Goal: Task Accomplishment & Management: Manage account settings

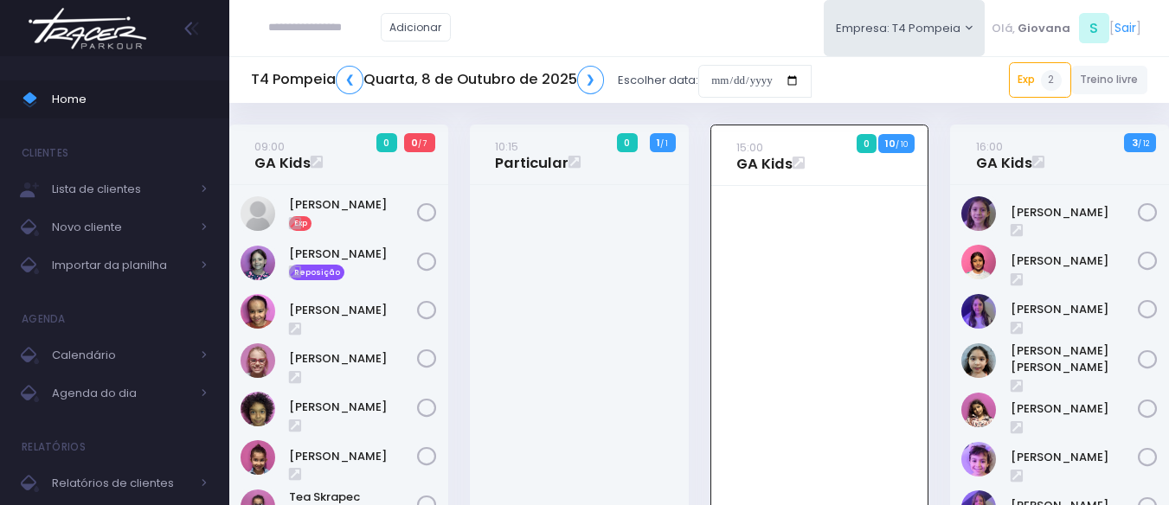
drag, startPoint x: 72, startPoint y: 93, endPoint x: 80, endPoint y: 39, distance: 55.1
click at [72, 93] on span "Home" at bounding box center [130, 99] width 156 height 22
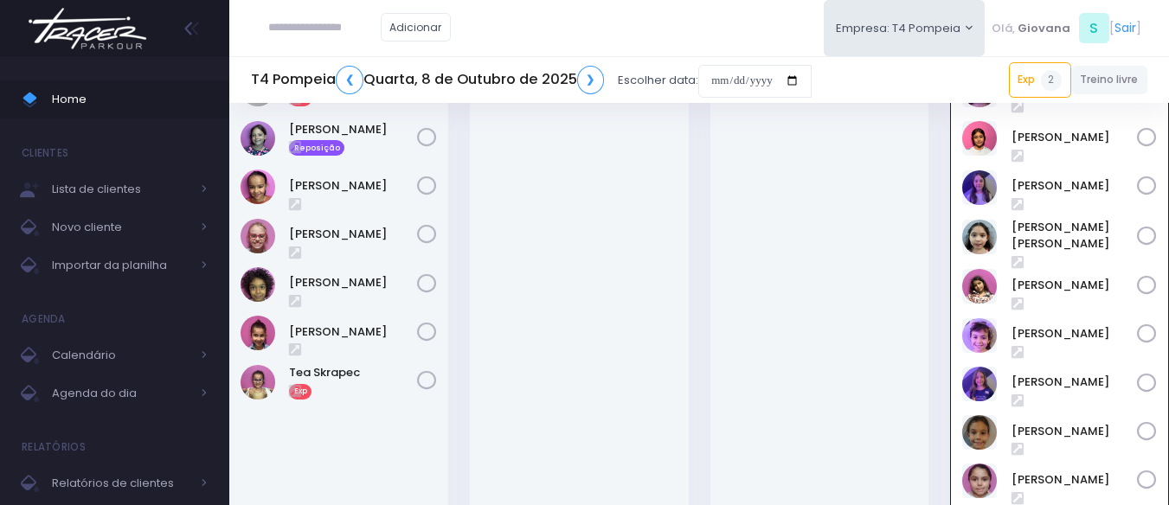
scroll to position [125, 0]
click at [59, 106] on span "Home" at bounding box center [130, 99] width 156 height 22
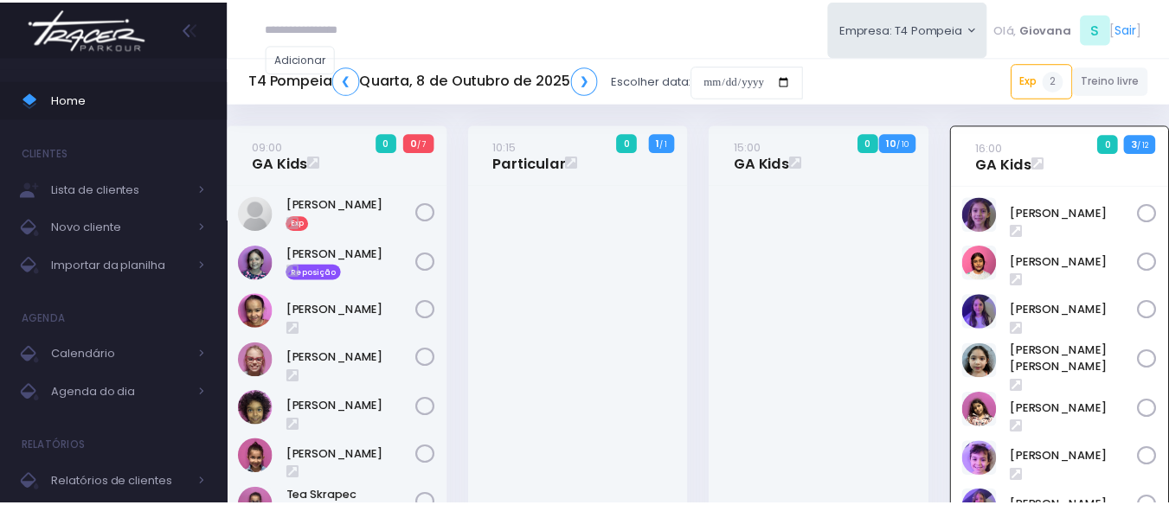
scroll to position [125, 0]
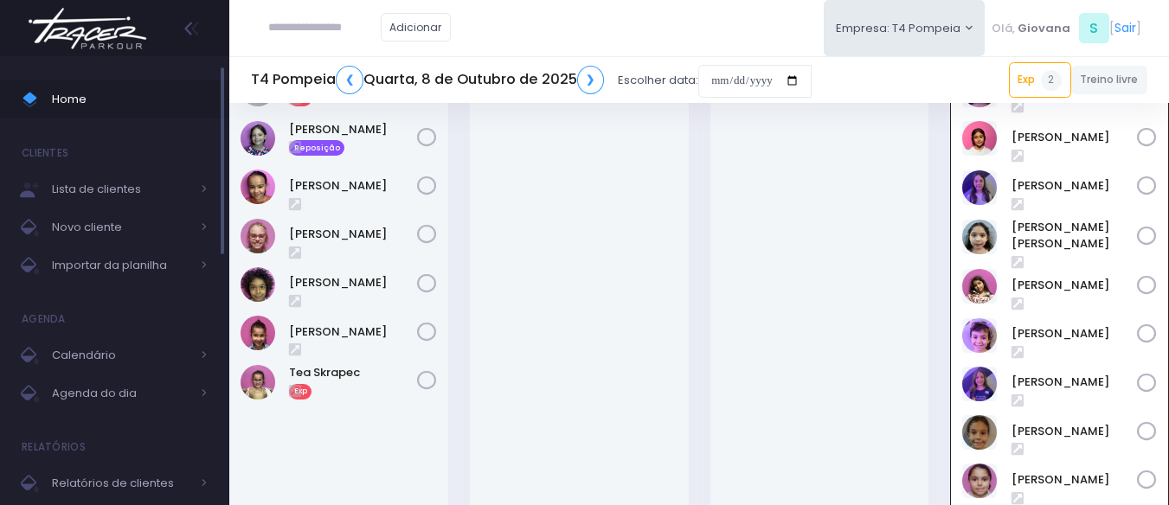
click at [61, 89] on span "Home" at bounding box center [130, 99] width 156 height 22
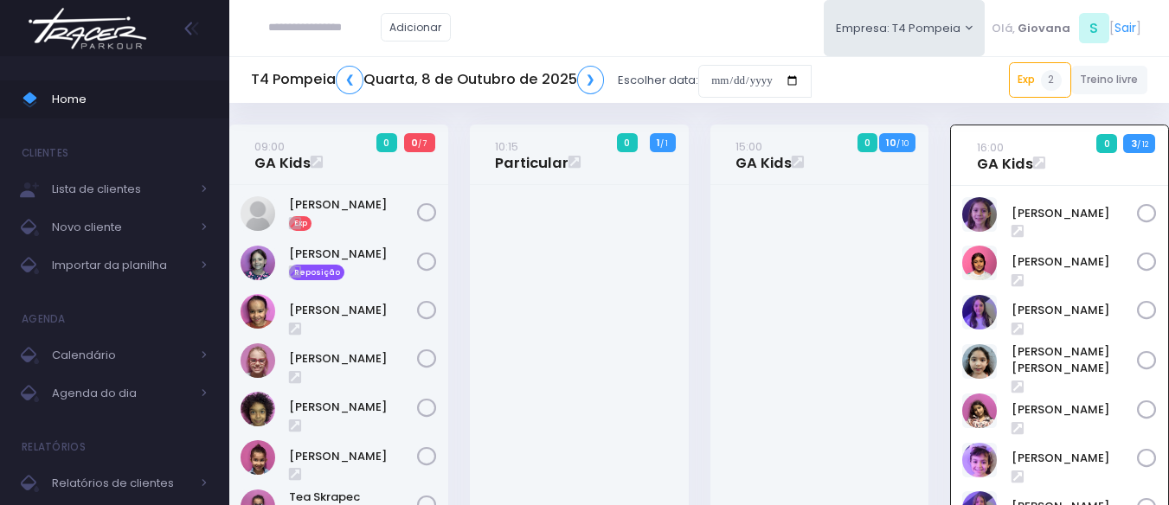
click at [294, 23] on input "text" at bounding box center [324, 27] width 112 height 33
drag, startPoint x: 294, startPoint y: 23, endPoint x: 740, endPoint y: 303, distance: 526.0
click at [740, 303] on div at bounding box center [819, 441] width 219 height 513
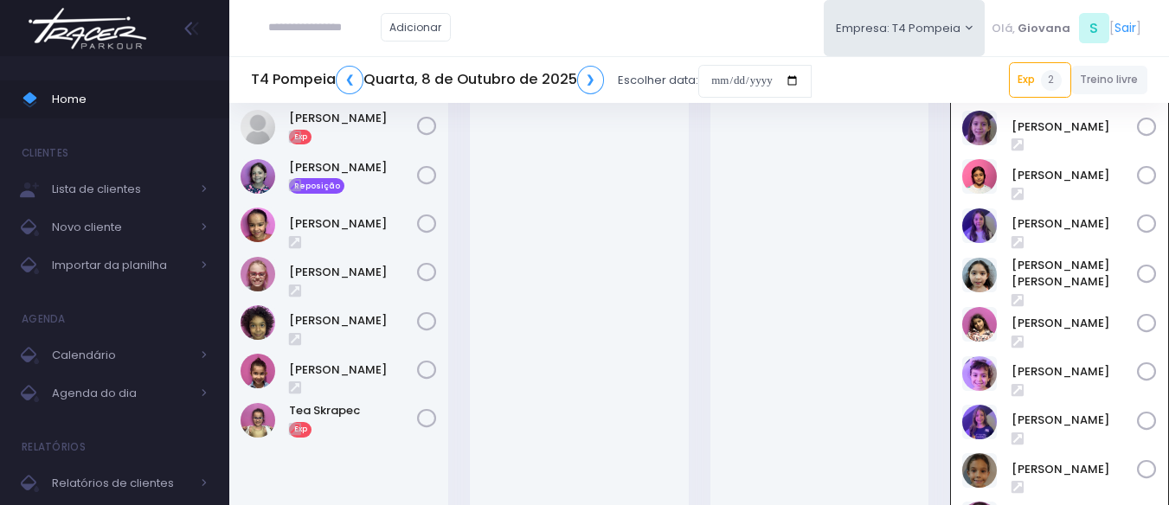
scroll to position [173, 0]
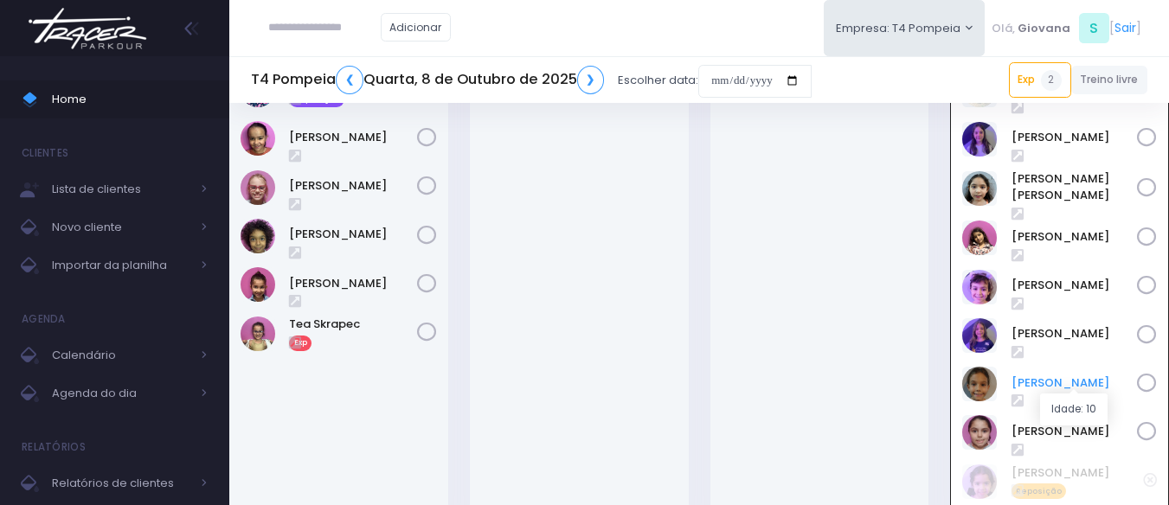
click at [1077, 378] on link "Sofia Ramos" at bounding box center [1075, 383] width 126 height 17
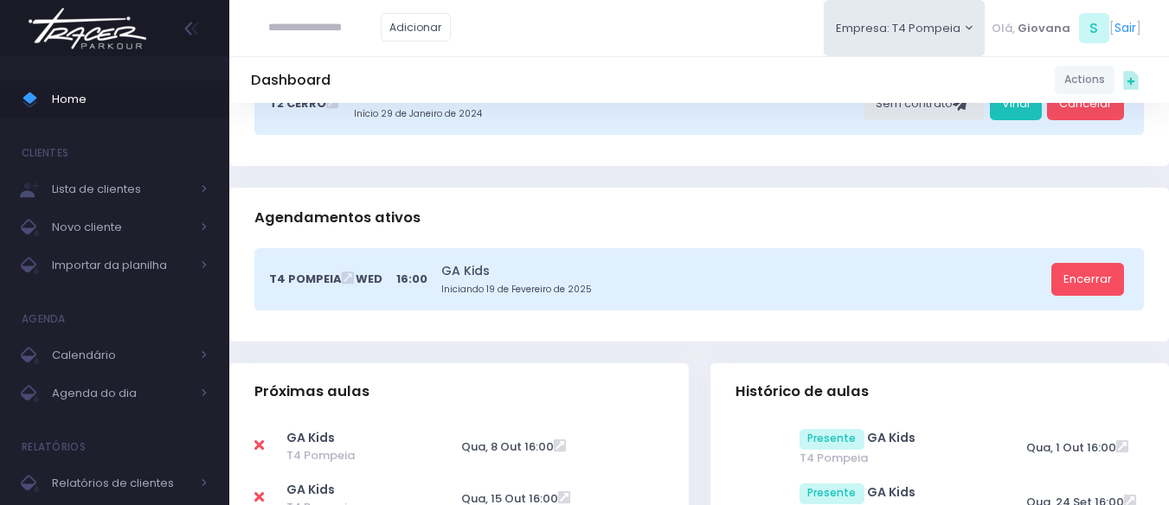
scroll to position [519, 0]
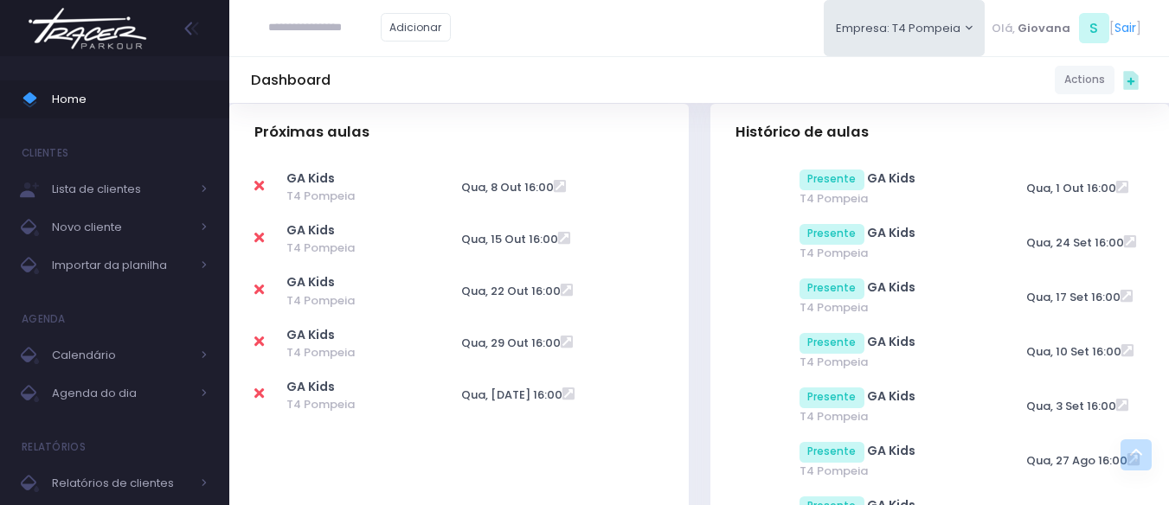
click at [259, 183] on icon at bounding box center [259, 186] width 10 height 14
type input "**********"
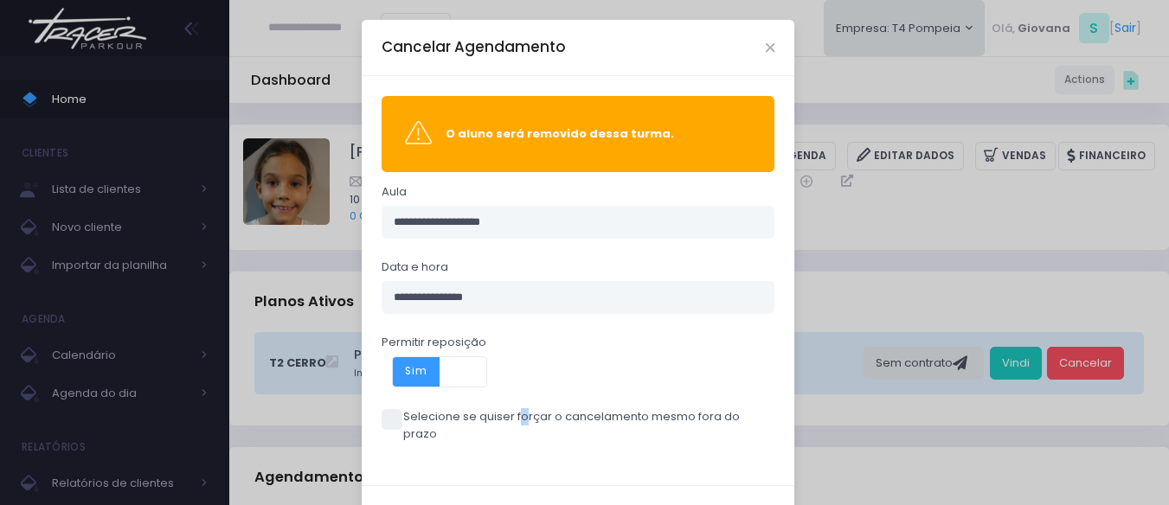
click at [399, 413] on label "Selecione se quiser forçar o cancelamento mesmo fora do prazo" at bounding box center [579, 425] width 394 height 34
click at [504, 414] on label "Selecione se quiser forçar o cancelamento mesmo fora do prazo" at bounding box center [579, 425] width 394 height 34
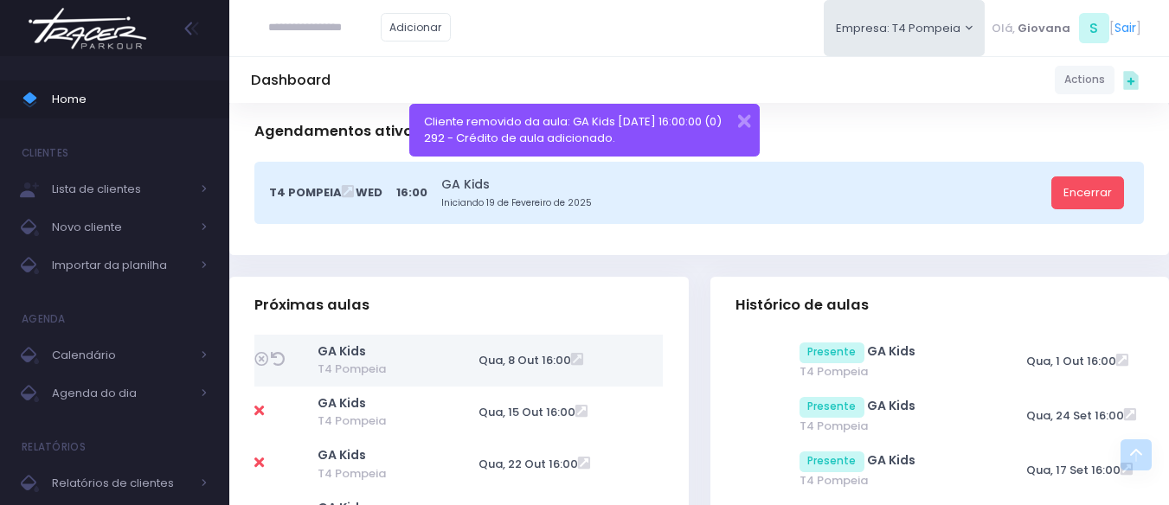
click at [276, 363] on icon at bounding box center [278, 359] width 14 height 14
type input "**********"
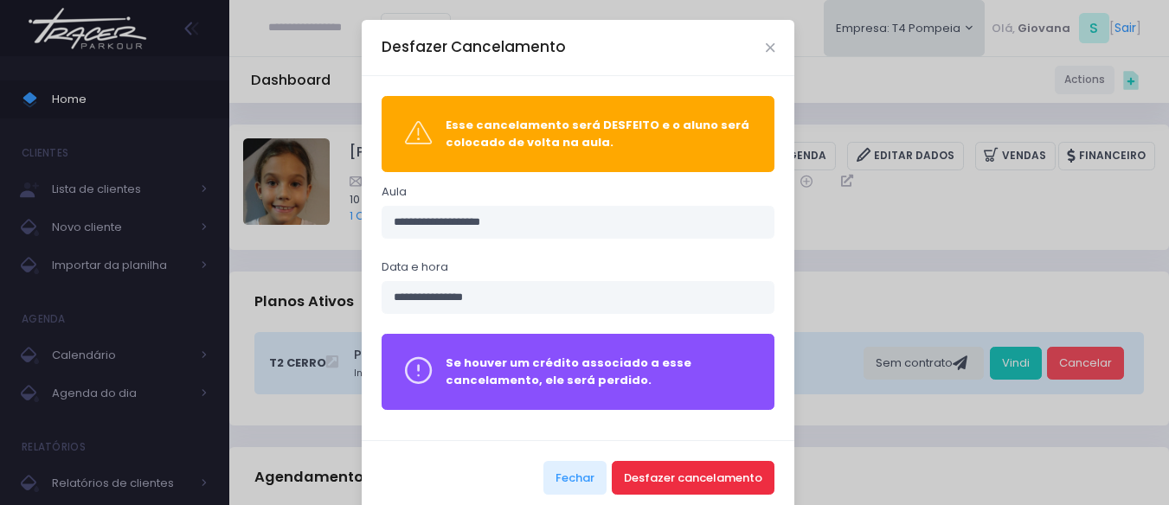
click at [645, 468] on button "Desfazer cancelamento" at bounding box center [693, 477] width 163 height 33
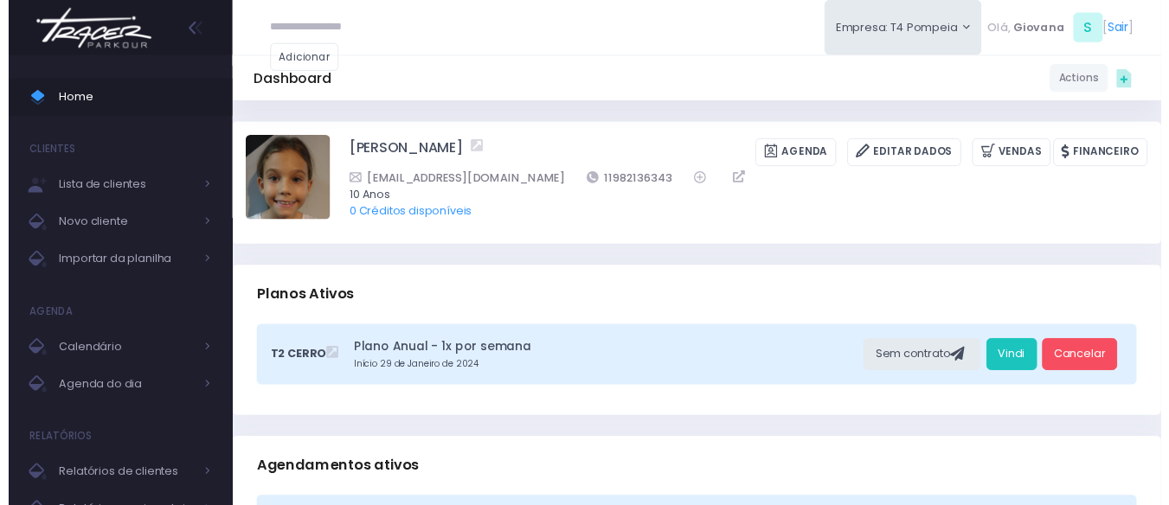
scroll to position [519, 0]
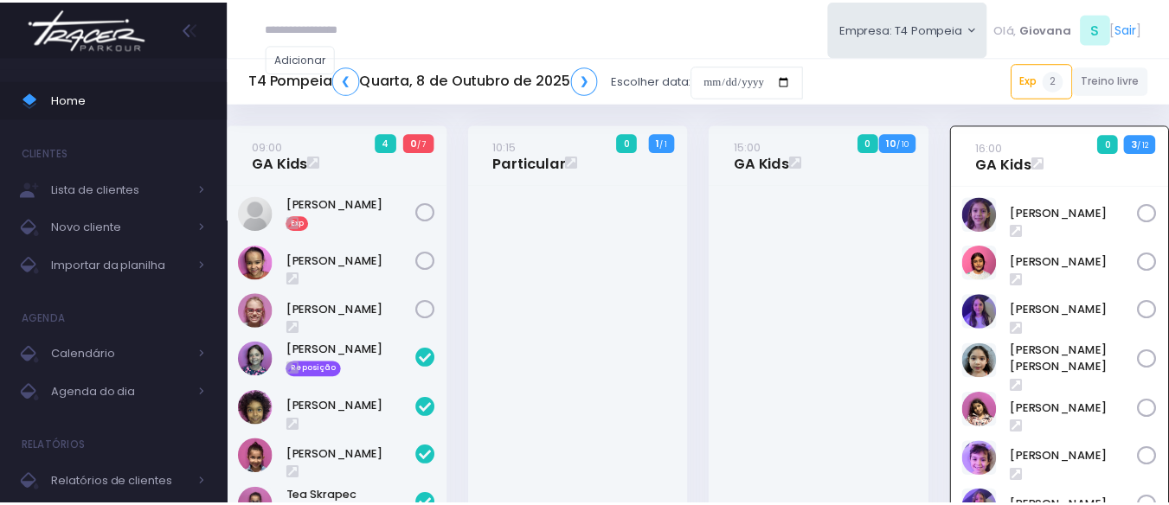
scroll to position [125, 0]
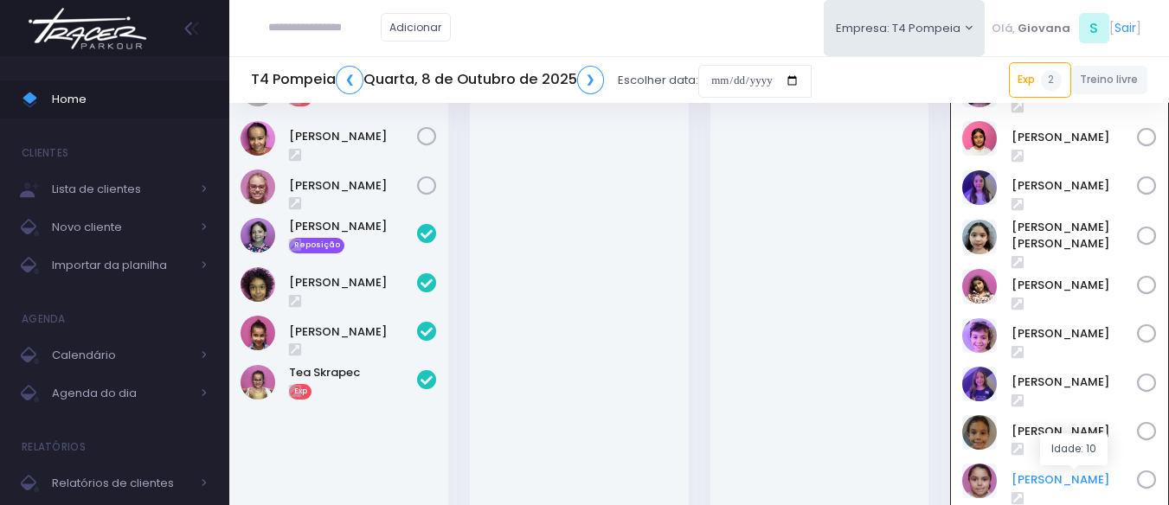
click at [1056, 472] on link "Sophia De Souza" at bounding box center [1075, 480] width 126 height 17
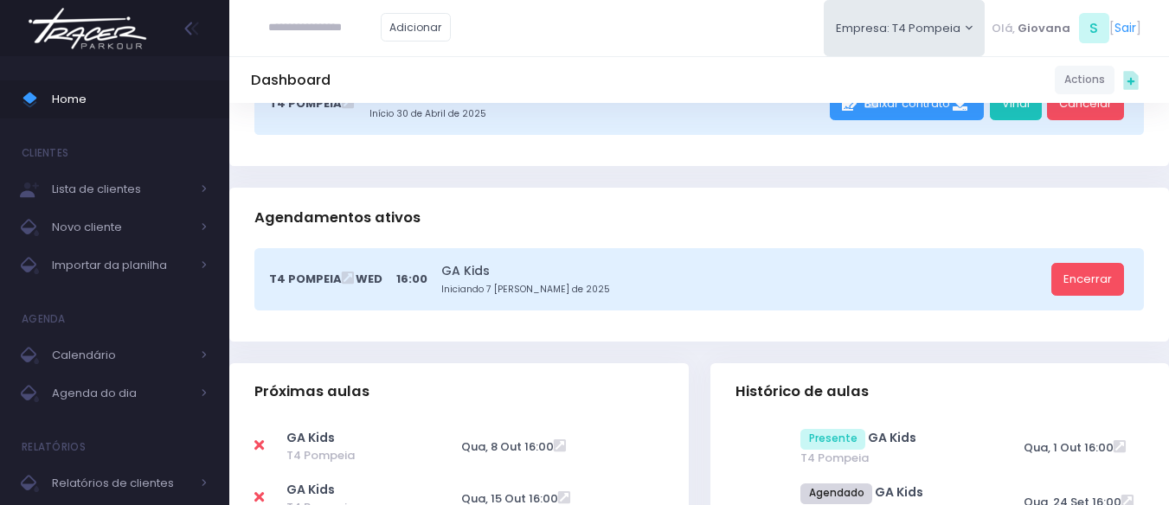
scroll to position [346, 0]
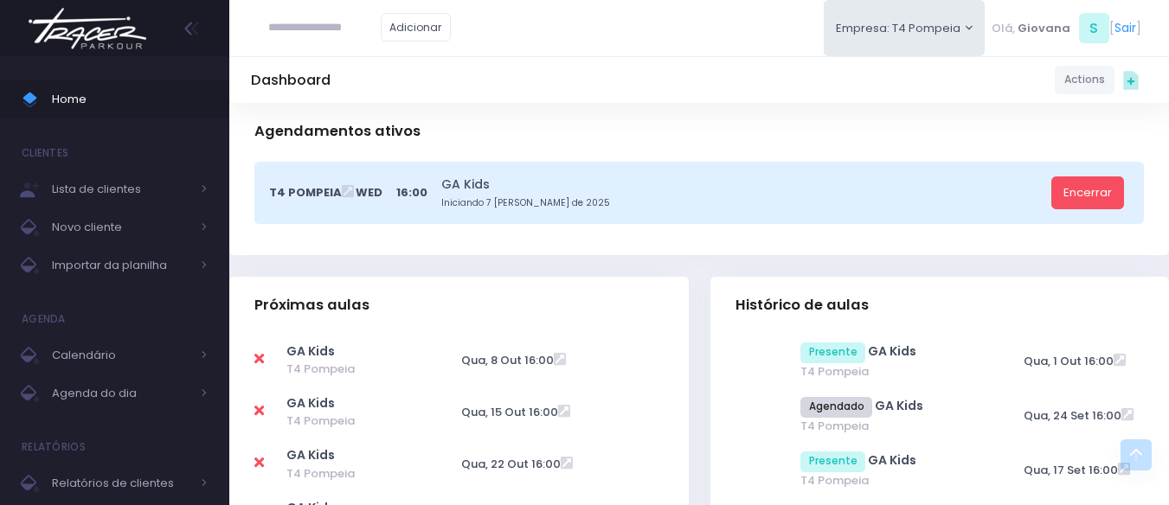
click at [260, 362] on icon at bounding box center [259, 359] width 10 height 14
type input "**********"
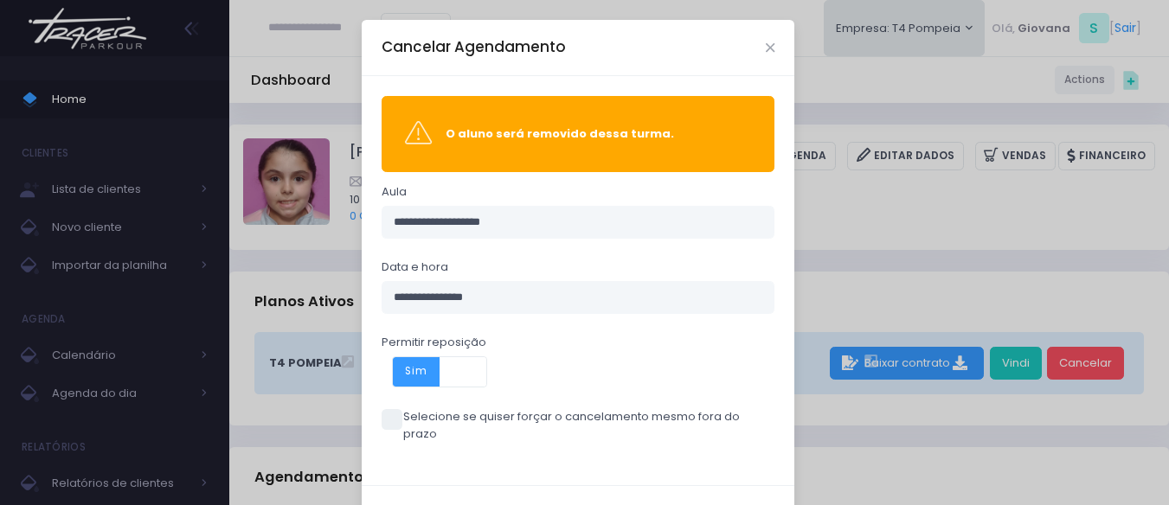
click at [396, 413] on label "Selecione se quiser forçar o cancelamento mesmo fora do prazo" at bounding box center [579, 425] width 394 height 34
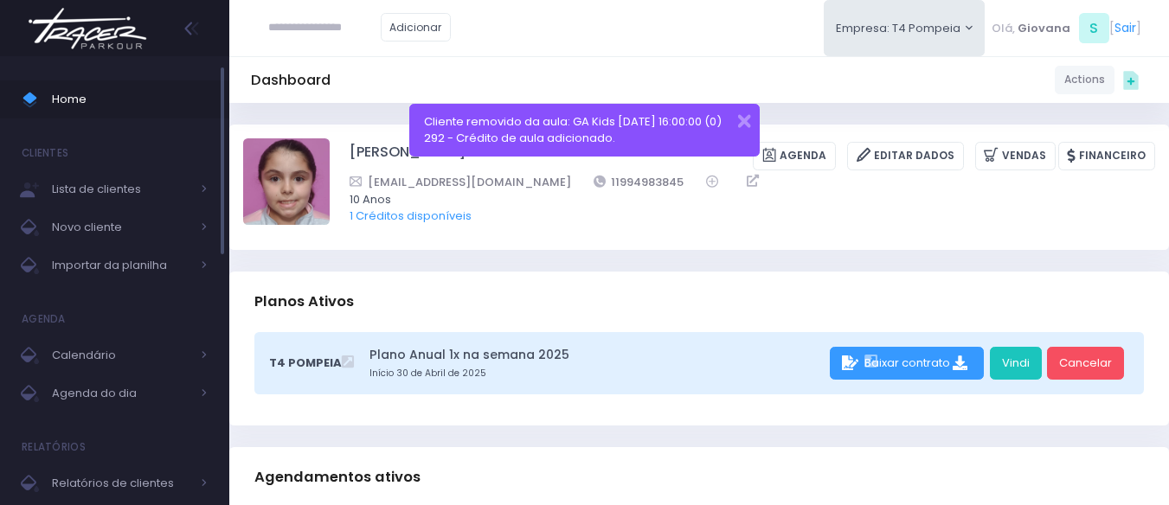
click at [131, 105] on span "Home" at bounding box center [130, 99] width 156 height 22
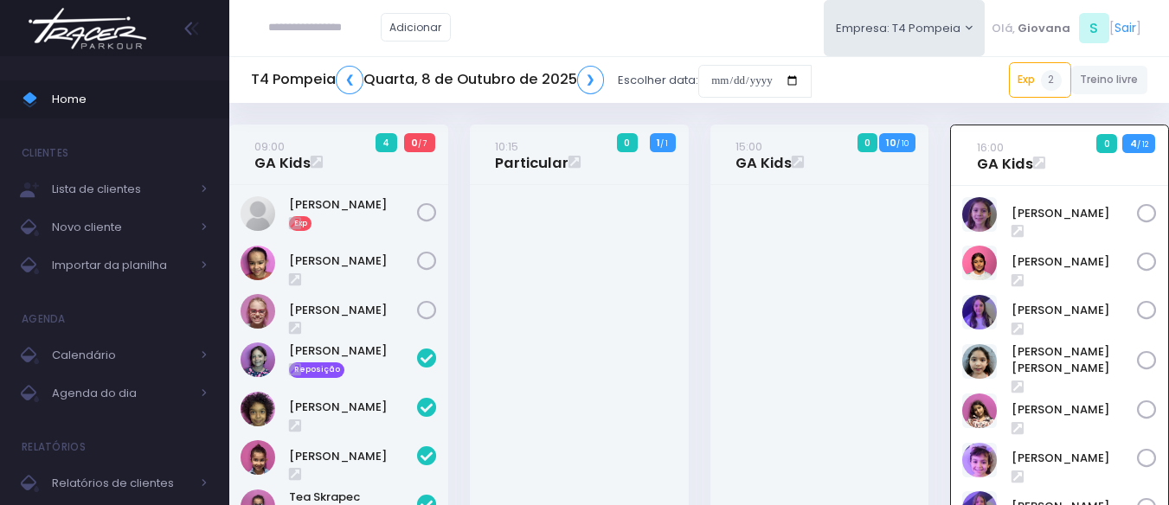
scroll to position [125, 0]
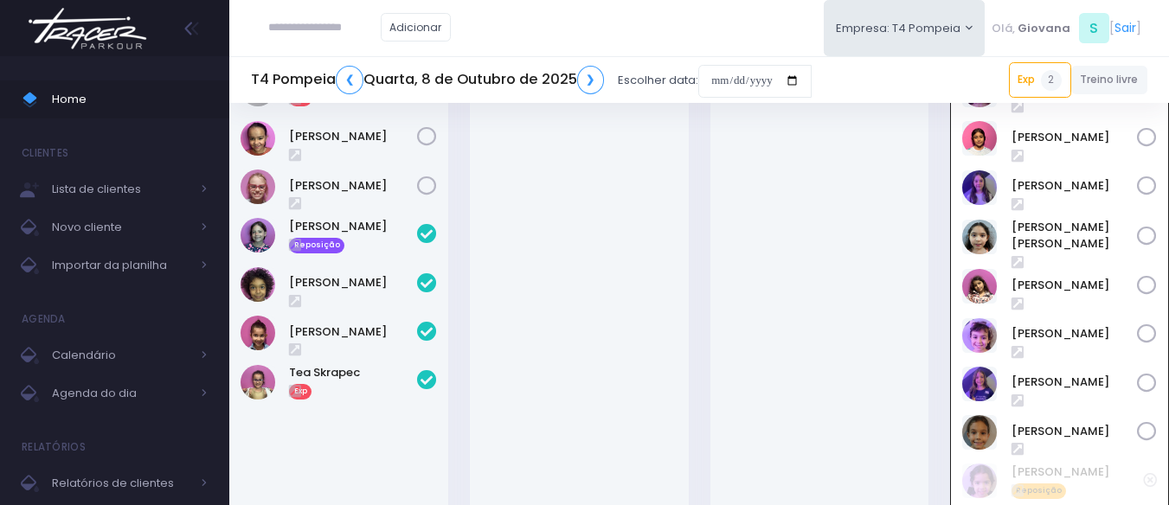
click at [453, 234] on div "09:00 GA Kids 4 0 / 7 Exp" at bounding box center [339, 297] width 241 height 595
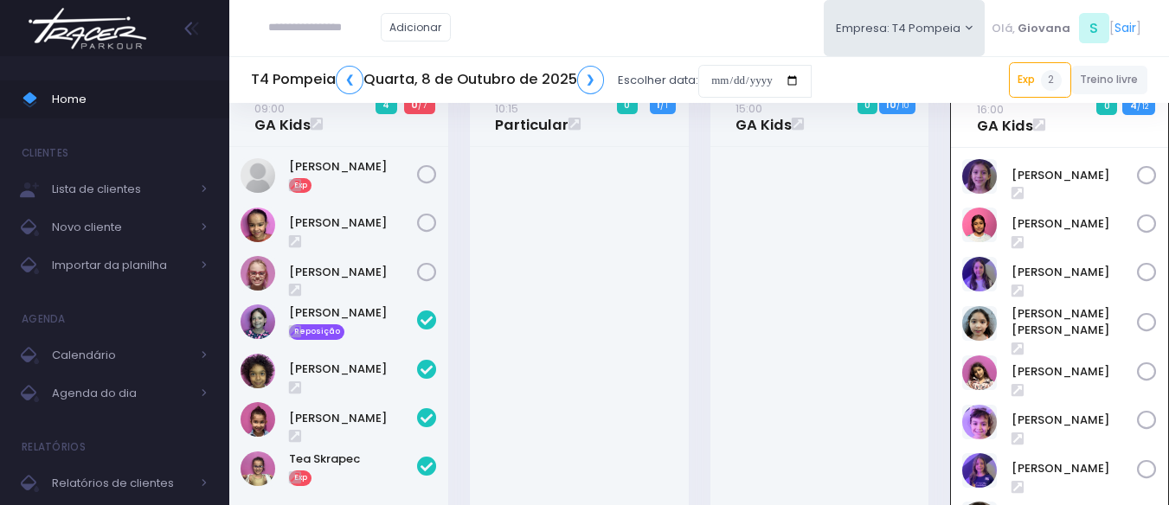
scroll to position [0, 0]
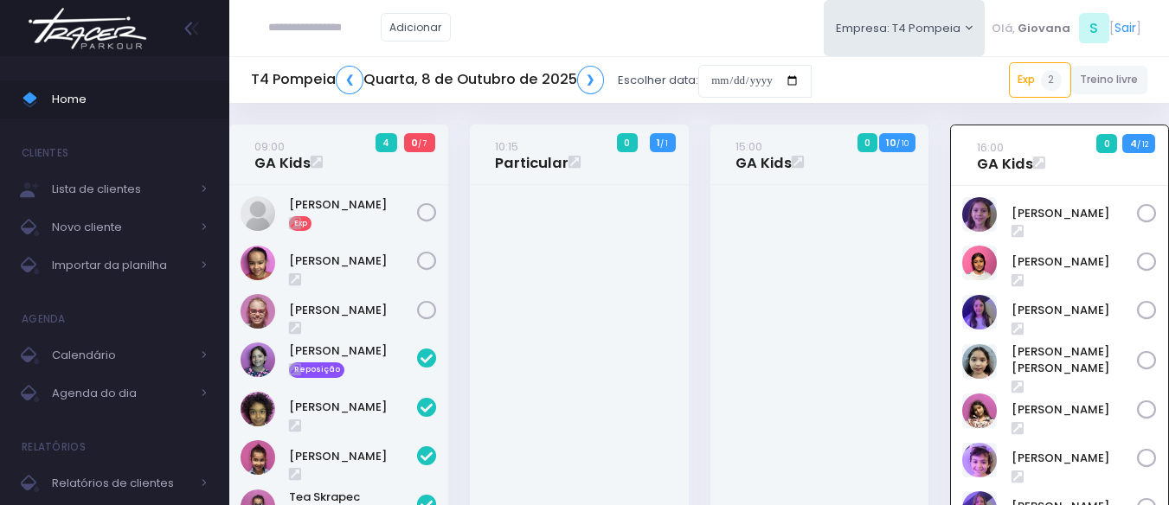
click at [470, 241] on div at bounding box center [579, 441] width 219 height 513
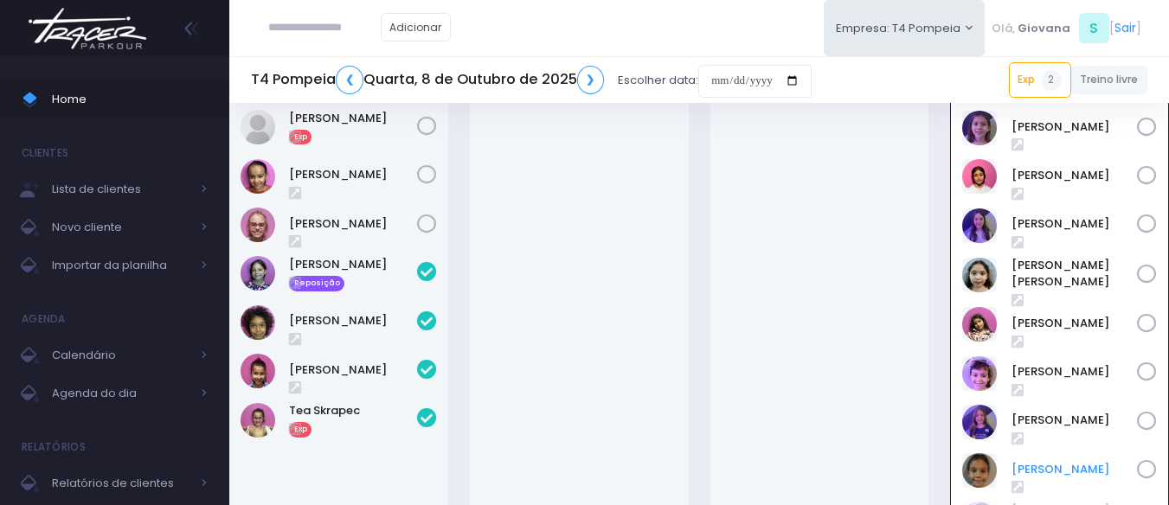
scroll to position [173, 0]
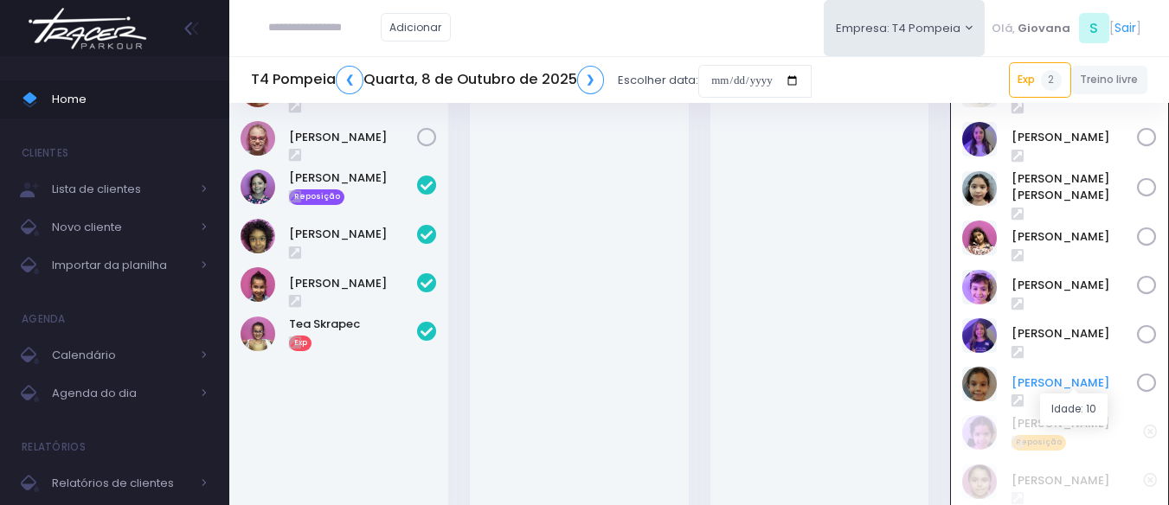
click at [1049, 376] on link "Sofia Ramos" at bounding box center [1075, 383] width 126 height 17
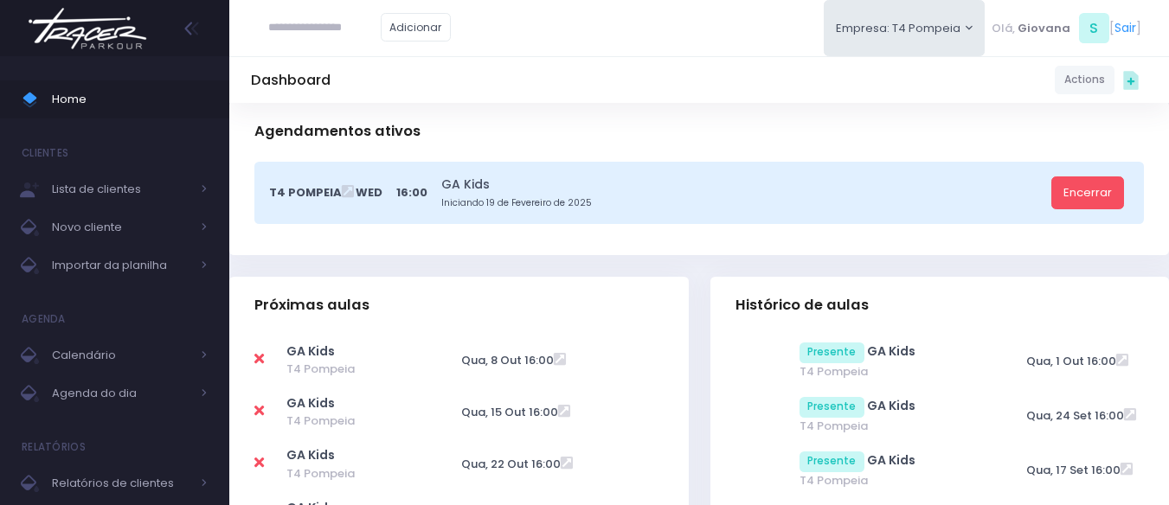
scroll to position [0, 0]
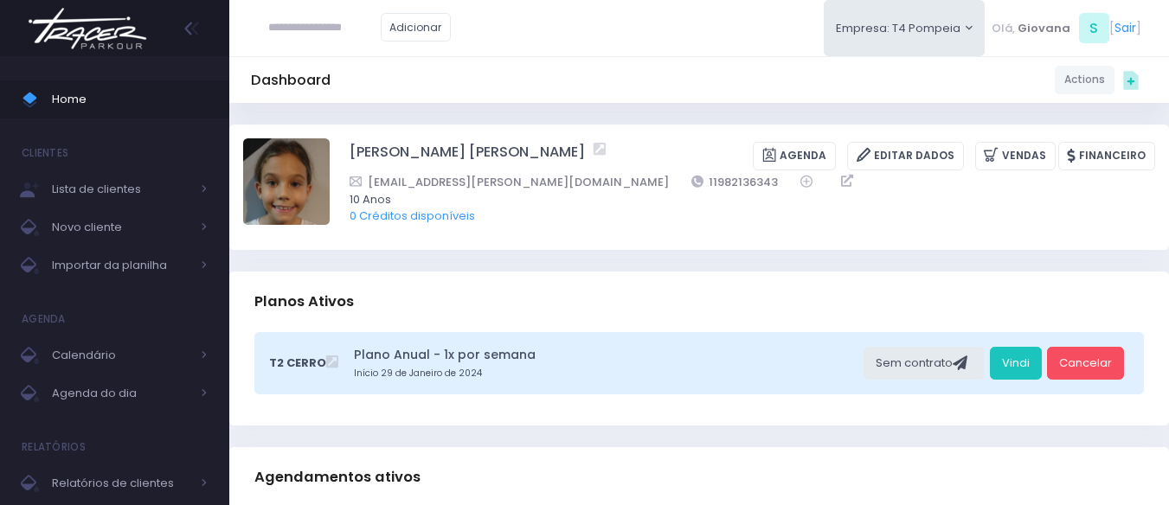
click at [98, 96] on span "Home" at bounding box center [130, 99] width 156 height 22
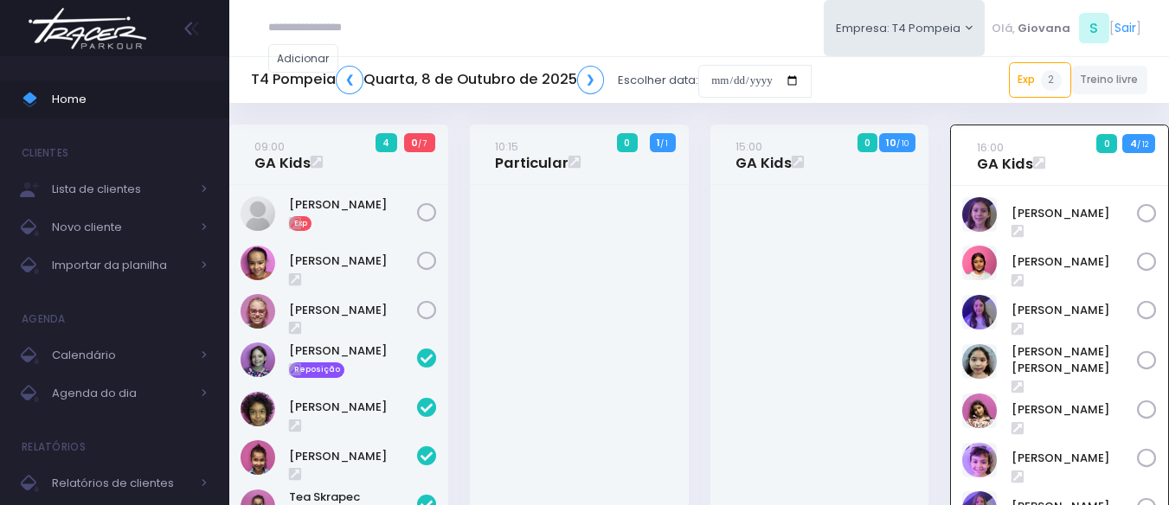
scroll to position [125, 0]
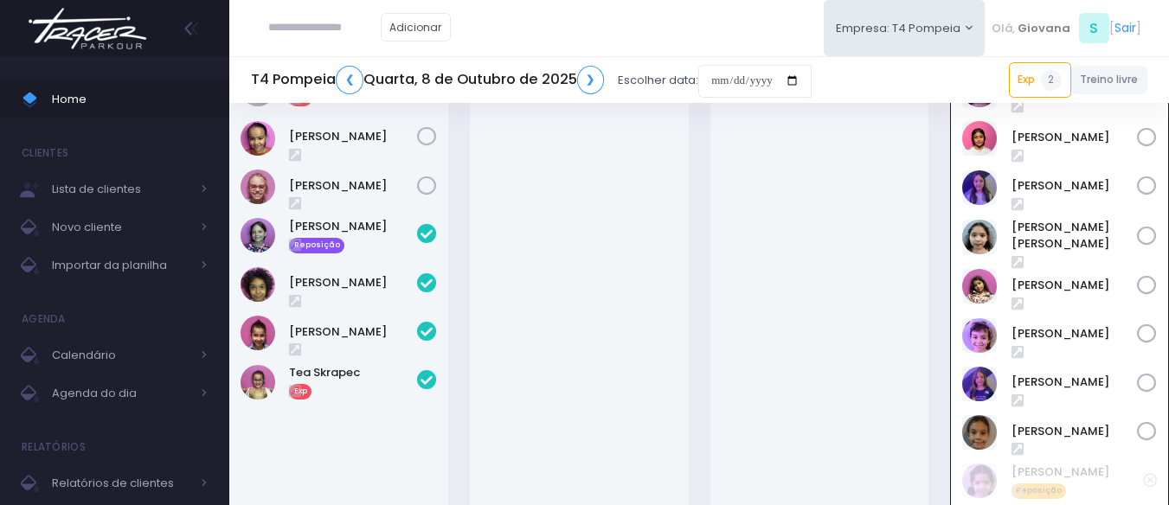
click at [641, 285] on div at bounding box center [579, 317] width 219 height 513
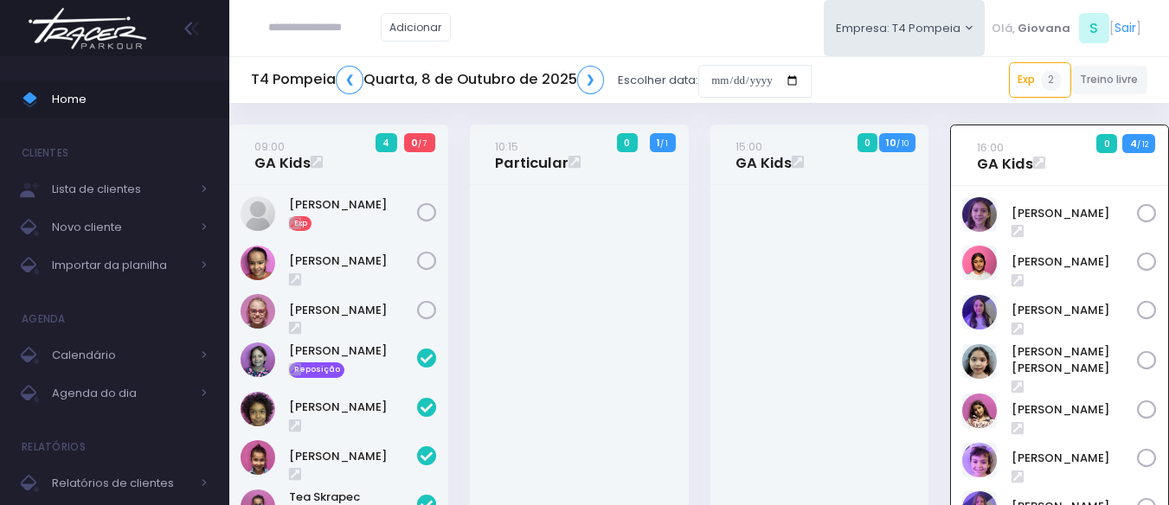
scroll to position [519, 0]
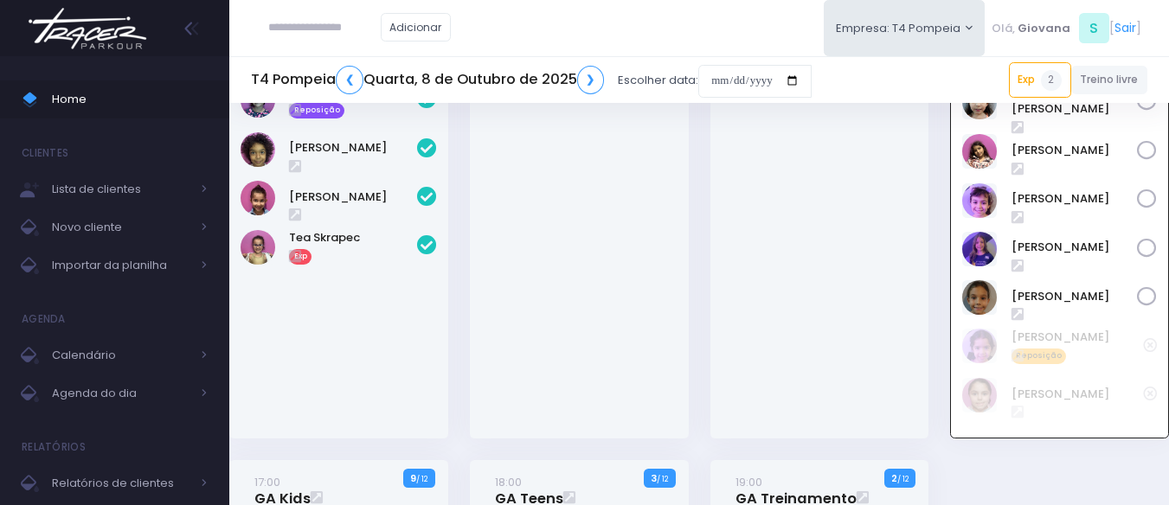
click at [703, 251] on div "15:00 GA Kids 0 10 / 10" at bounding box center [819, 162] width 241 height 595
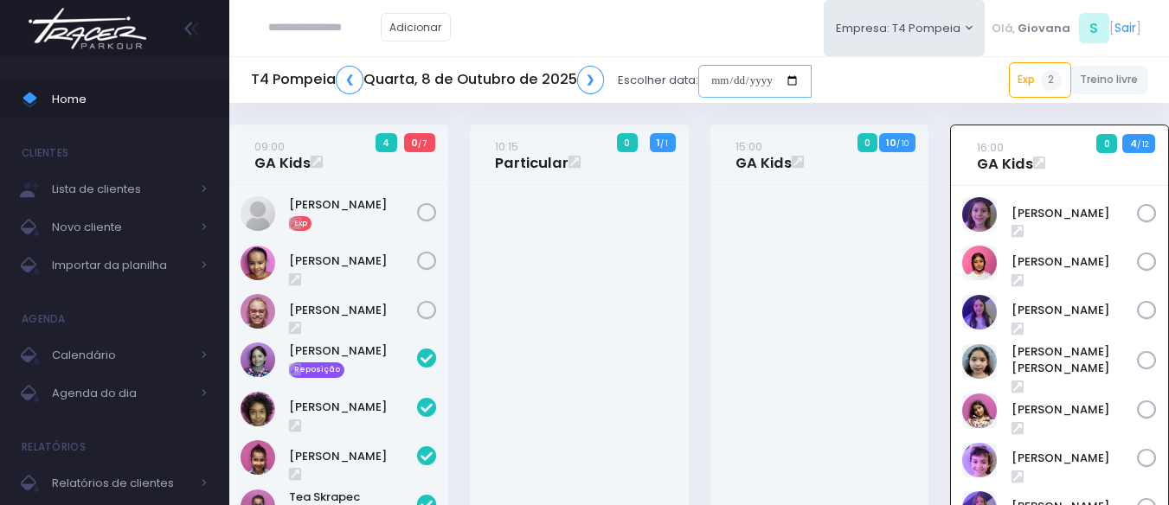
click at [721, 80] on input "date" at bounding box center [754, 81] width 113 height 33
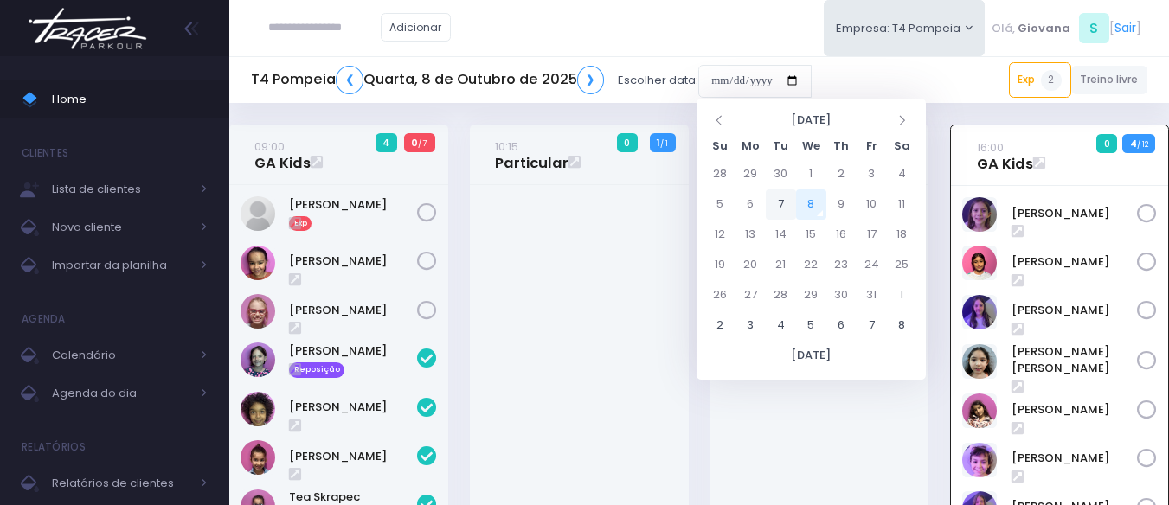
click at [787, 201] on td "7" at bounding box center [781, 205] width 30 height 30
type input "**********"
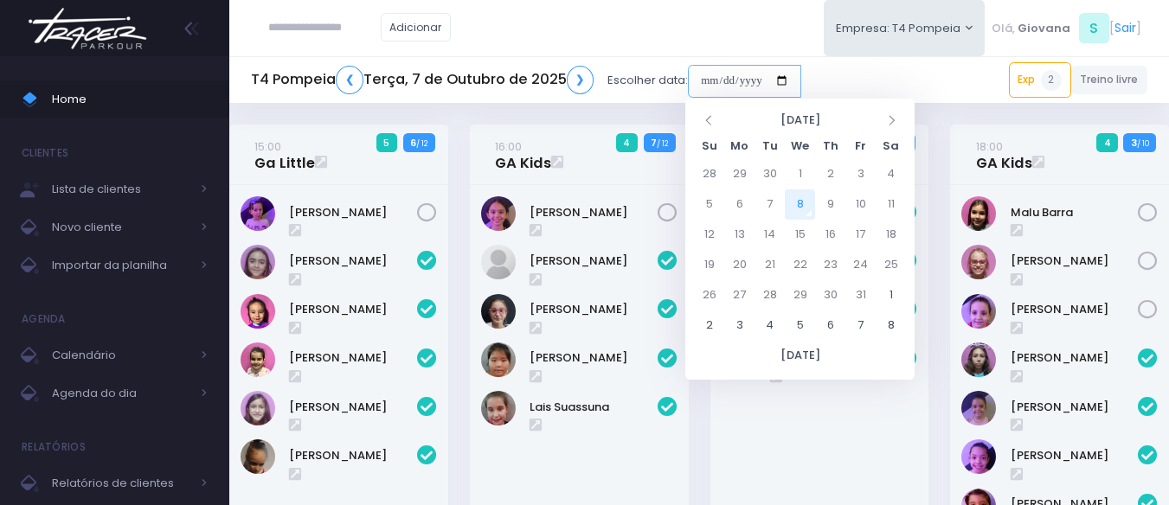
click at [747, 76] on input "date" at bounding box center [744, 81] width 113 height 33
click at [826, 202] on td "9" at bounding box center [830, 205] width 30 height 30
type input "**********"
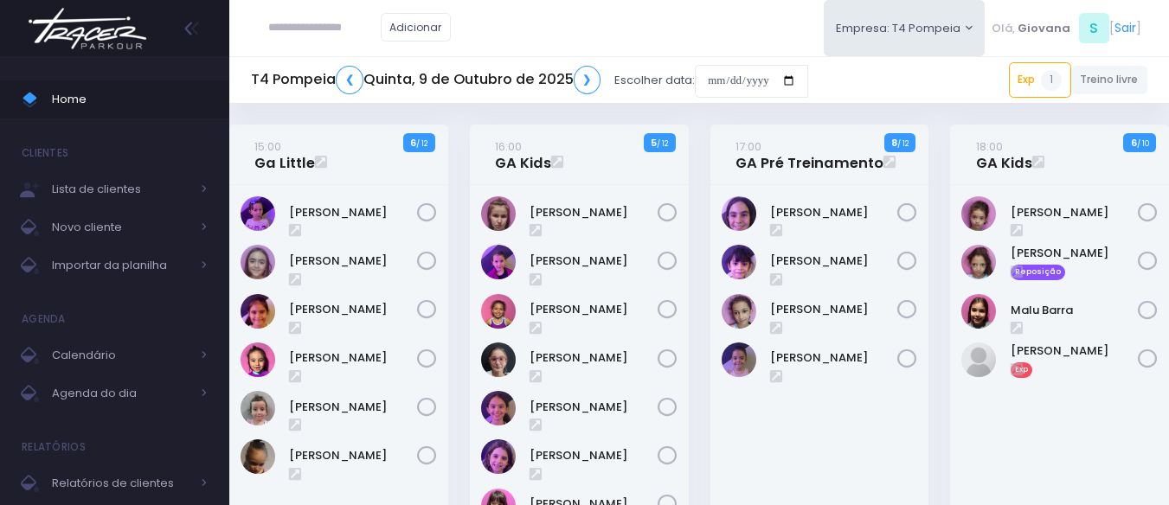
click at [940, 230] on div "18:00 GA Kids 6 / 10" at bounding box center [1060, 372] width 241 height 494
click at [728, 72] on input "date" at bounding box center [751, 81] width 113 height 33
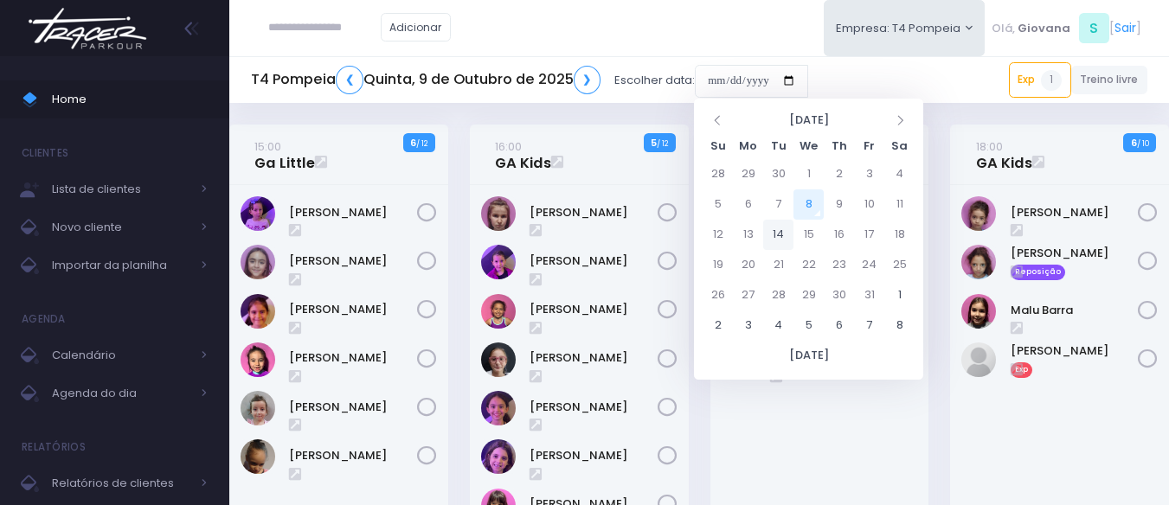
click at [785, 226] on td "14" at bounding box center [778, 235] width 30 height 30
type input "**********"
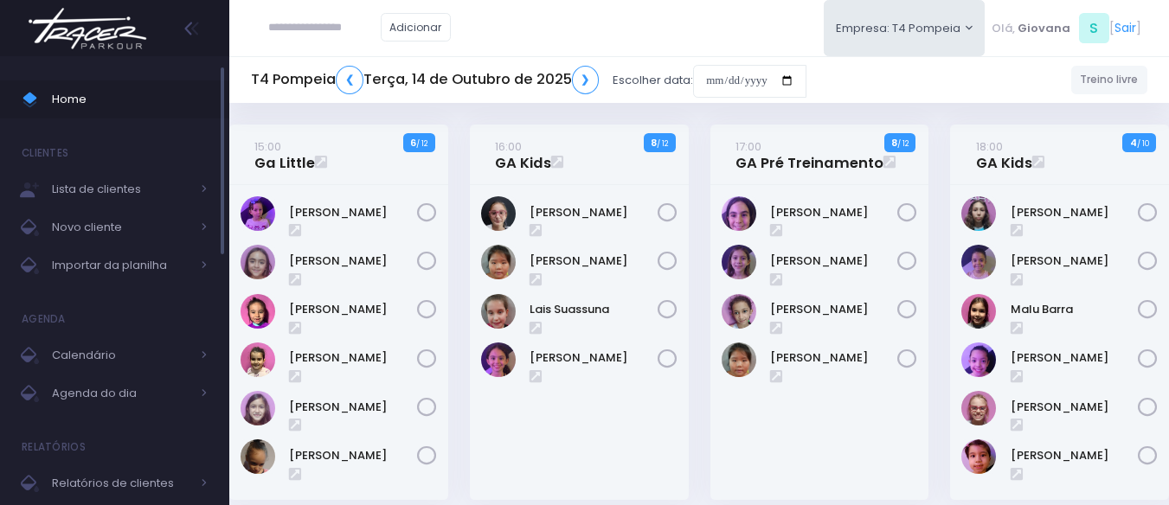
click at [65, 106] on span "Home" at bounding box center [130, 99] width 156 height 22
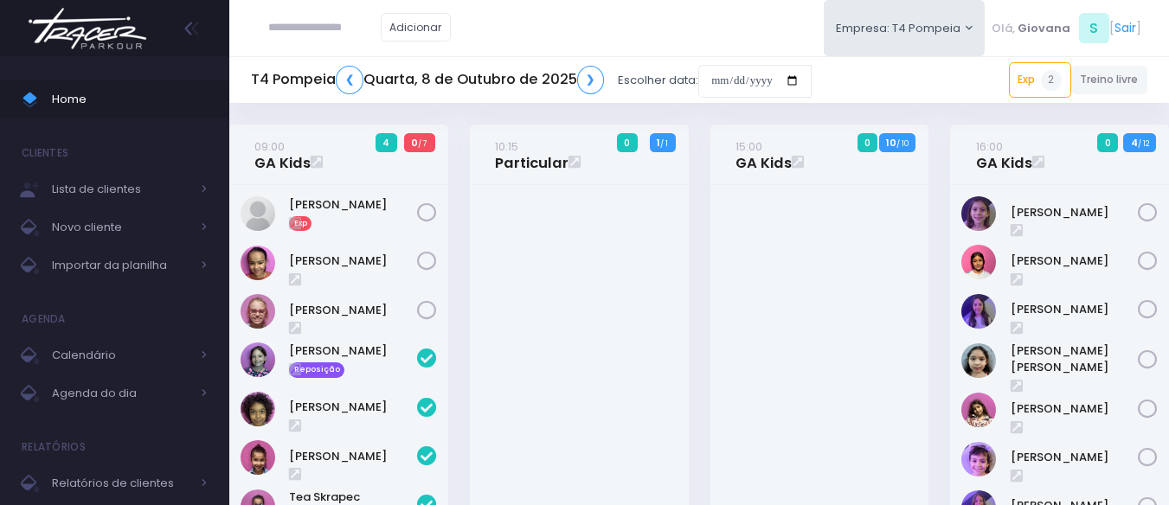
click at [715, 246] on div at bounding box center [819, 440] width 219 height 511
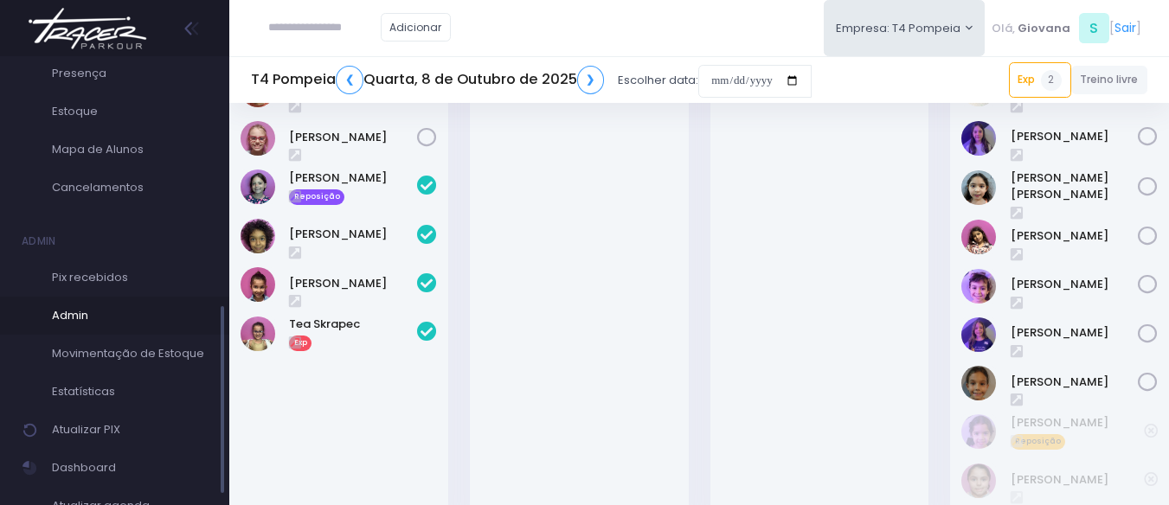
scroll to position [594, 0]
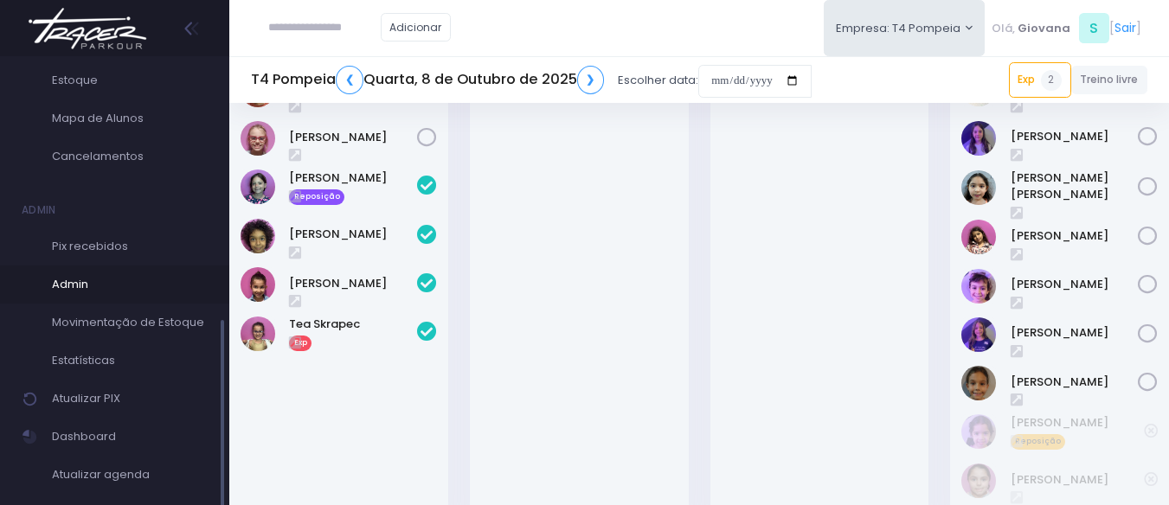
click at [127, 276] on span "Admin" at bounding box center [130, 284] width 156 height 22
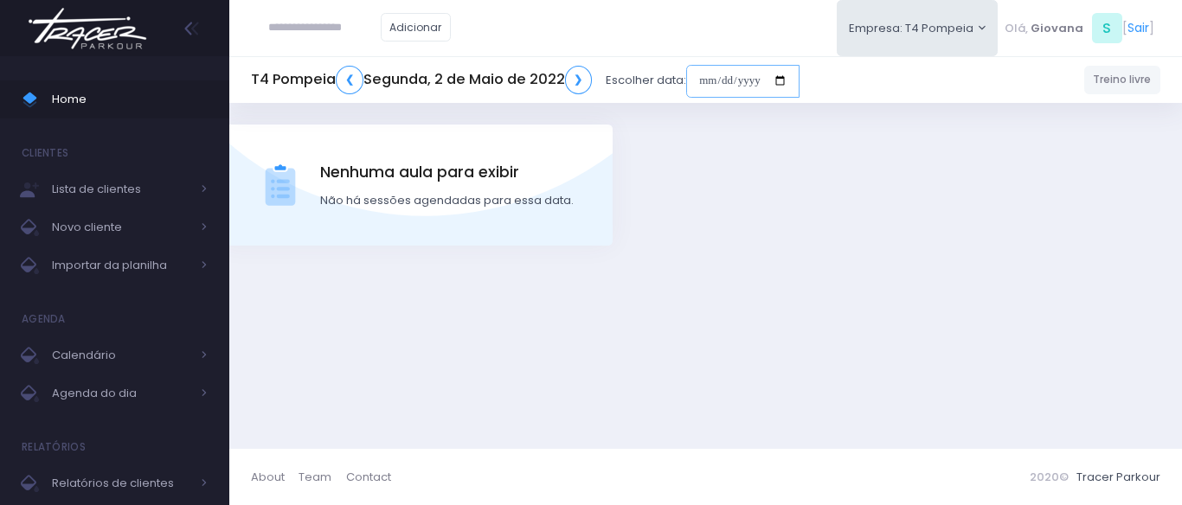
click at [750, 82] on input "date" at bounding box center [742, 81] width 113 height 33
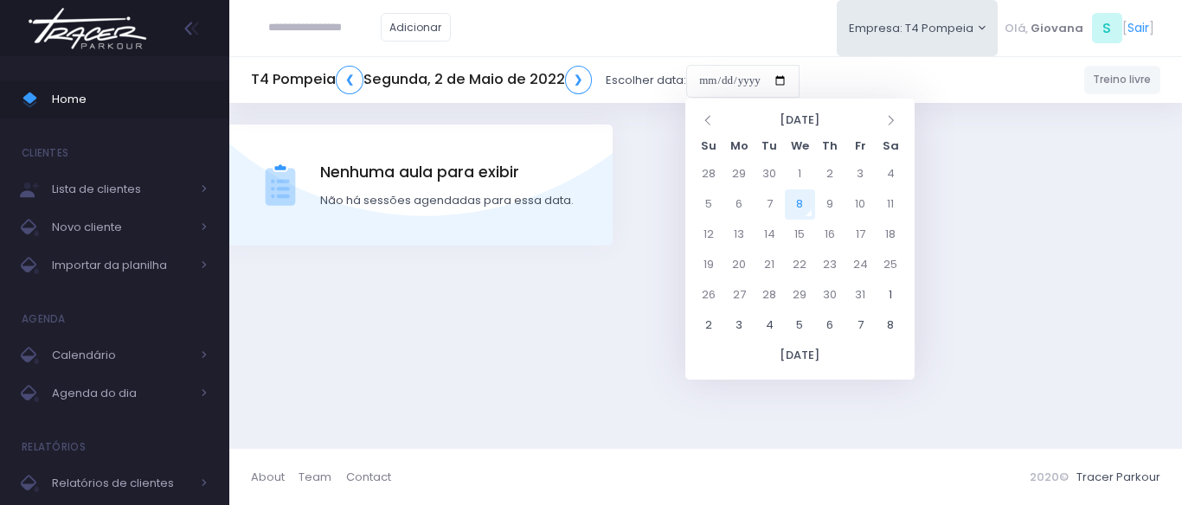
click at [806, 202] on td "8" at bounding box center [800, 205] width 30 height 30
type input "**********"
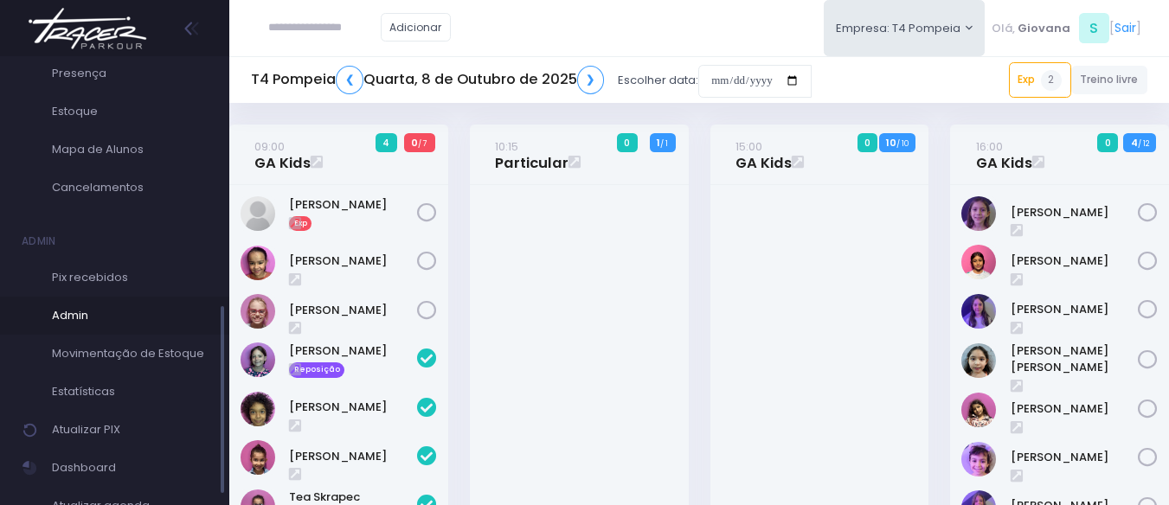
scroll to position [594, 0]
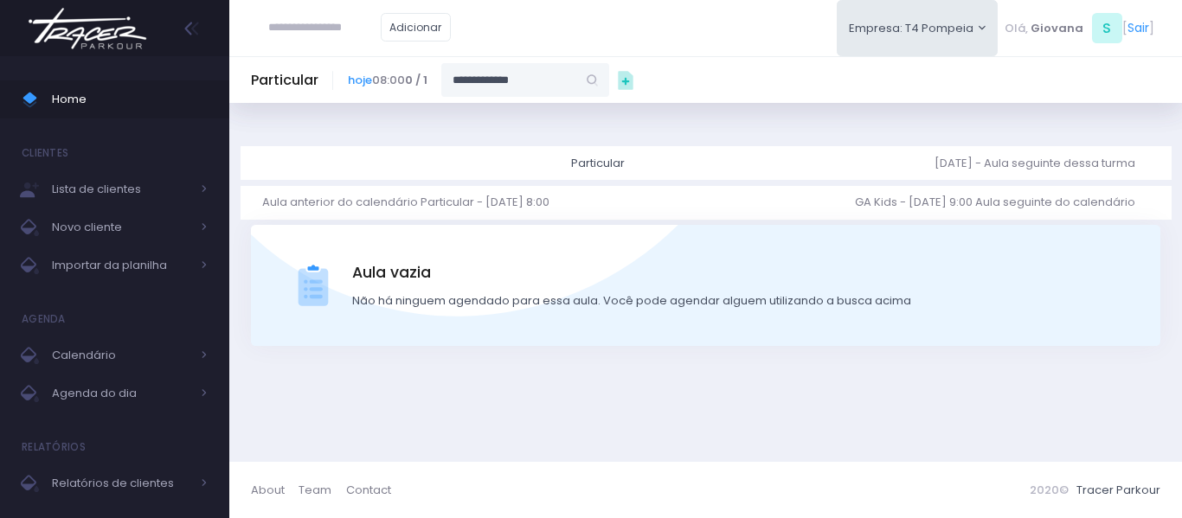
type input "**********"
click at [518, 110] on link "[PERSON_NAME]" at bounding box center [526, 110] width 100 height 17
type input "**********"
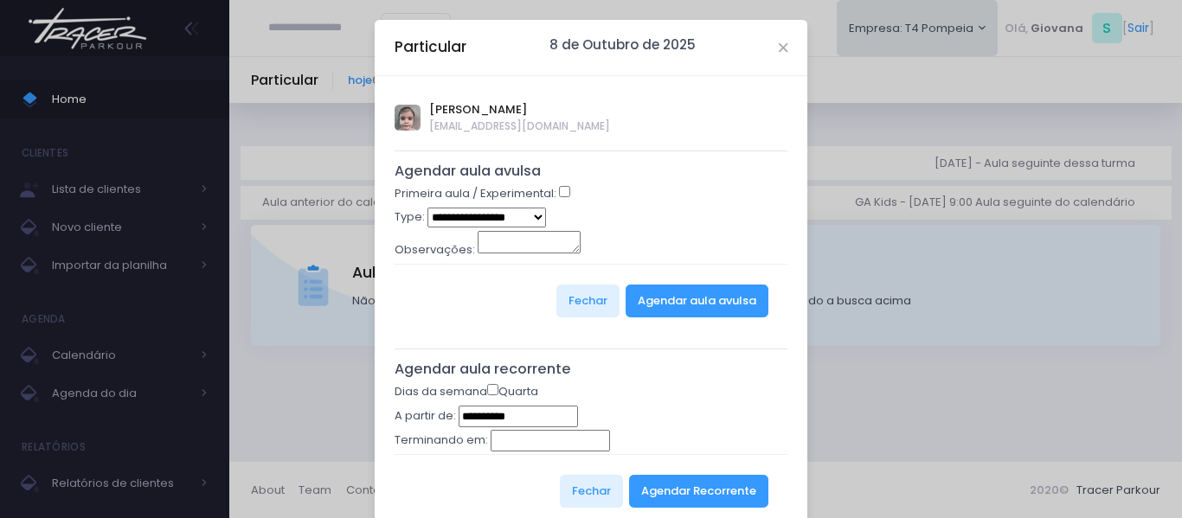
click at [520, 214] on select "**********" at bounding box center [486, 218] width 119 height 20
click at [561, 342] on div "**********" at bounding box center [591, 311] width 433 height 471
click at [682, 489] on button "Agendar Recorrente" at bounding box center [698, 491] width 139 height 33
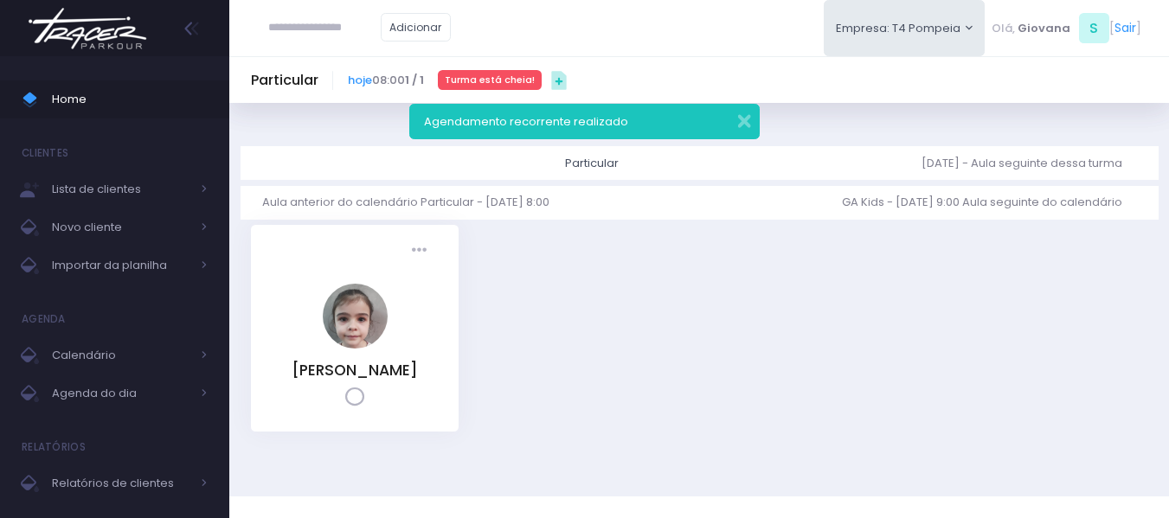
click at [358, 408] on icon at bounding box center [355, 398] width 20 height 20
drag, startPoint x: 107, startPoint y: 101, endPoint x: 106, endPoint y: 84, distance: 17.3
click at [107, 101] on span "Home" at bounding box center [130, 99] width 156 height 22
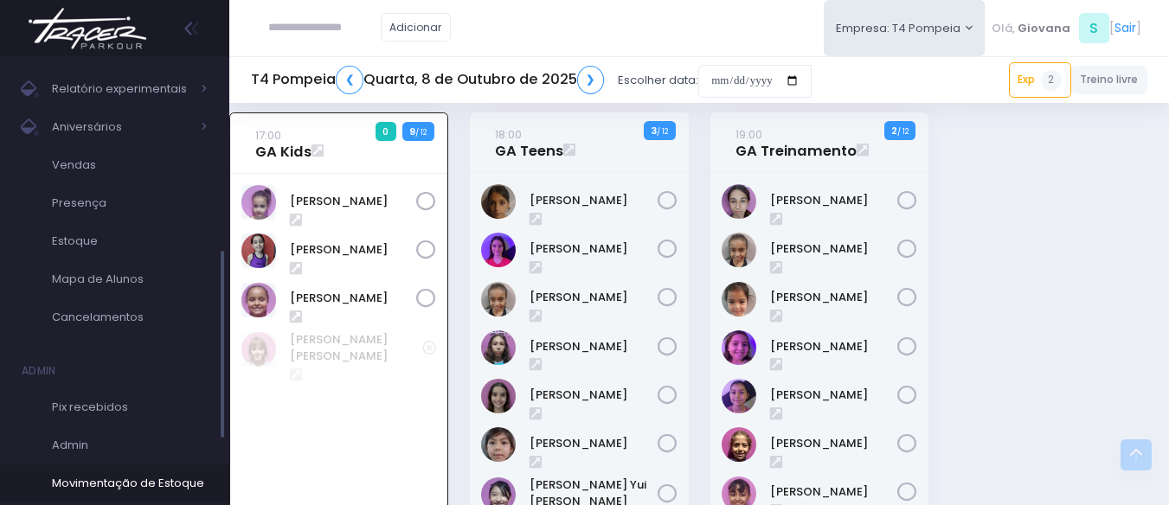
scroll to position [594, 0]
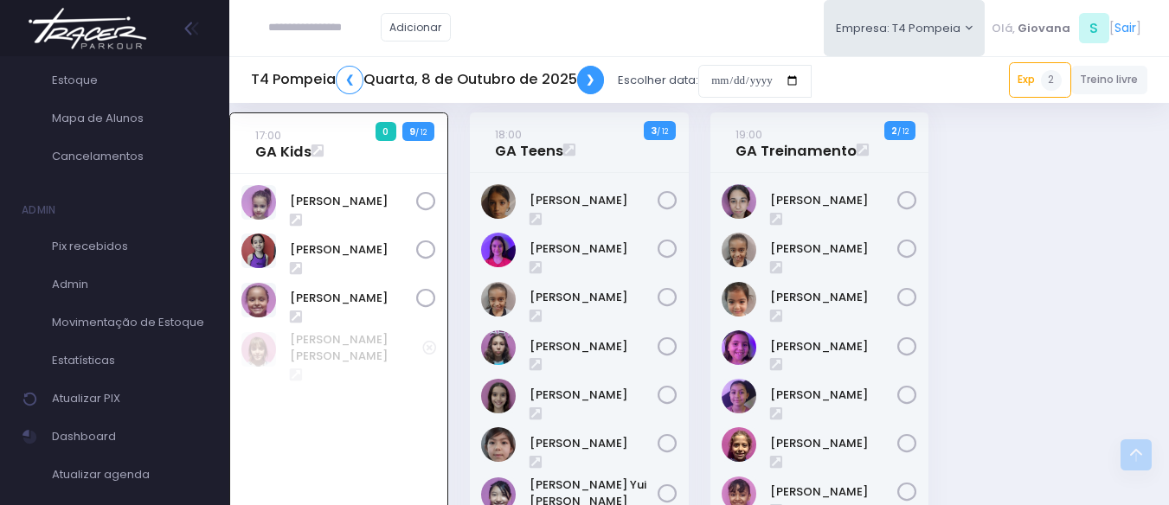
click at [590, 80] on link "❯" at bounding box center [591, 80] width 28 height 29
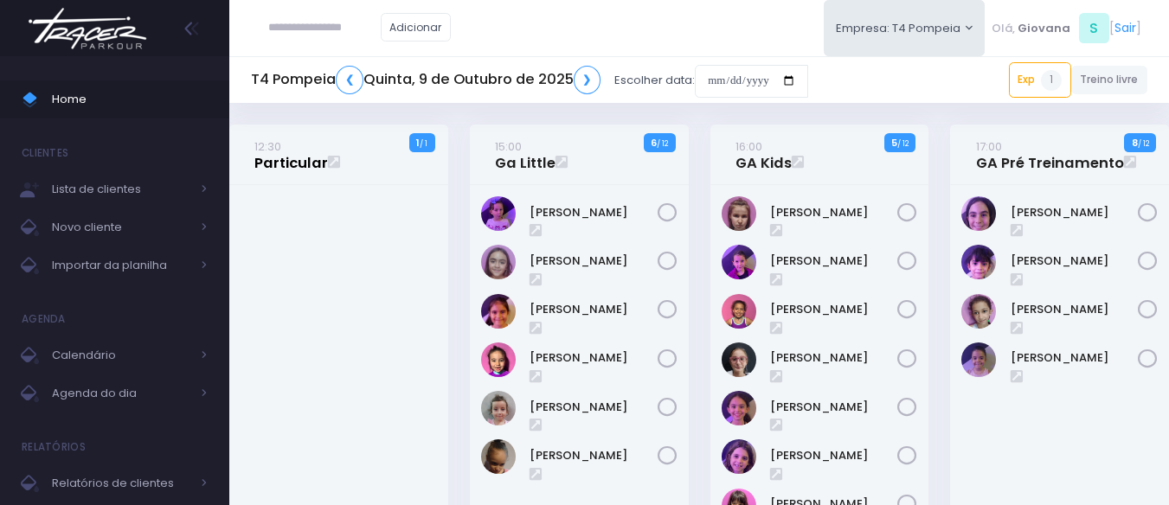
click at [287, 170] on link "12:30 Particular" at bounding box center [291, 155] width 74 height 35
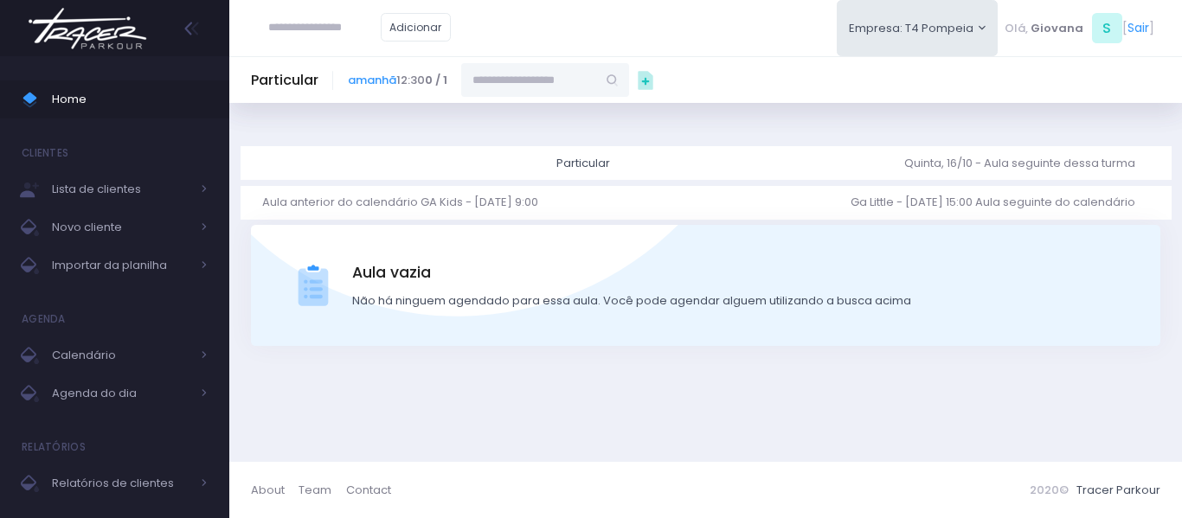
click at [549, 74] on input "text" at bounding box center [528, 79] width 135 height 33
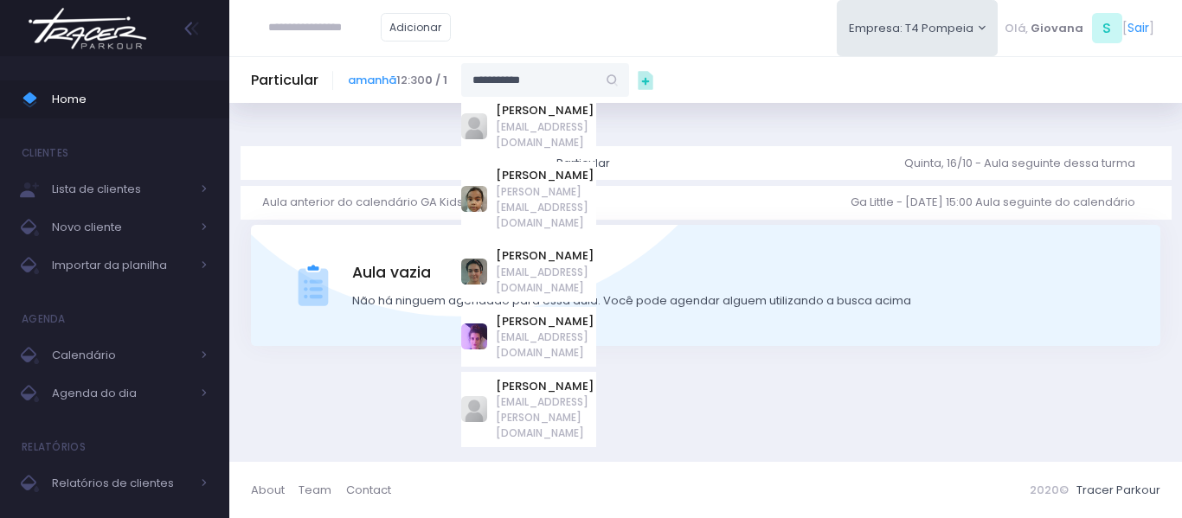
click at [569, 330] on span "[EMAIL_ADDRESS][DOMAIN_NAME]" at bounding box center [546, 345] width 100 height 31
type input "**********"
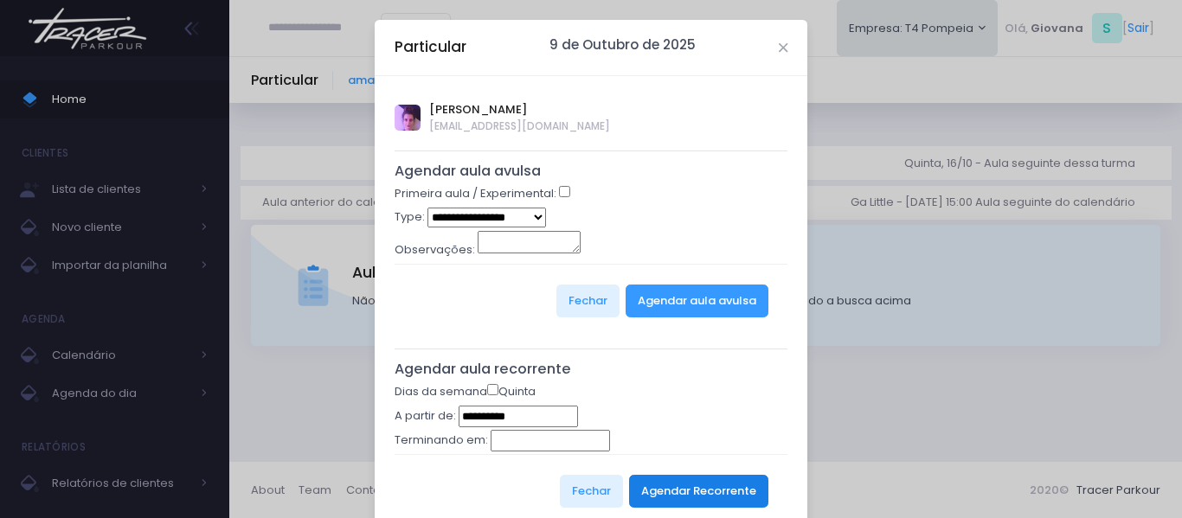
click at [684, 490] on button "Agendar Recorrente" at bounding box center [698, 491] width 139 height 33
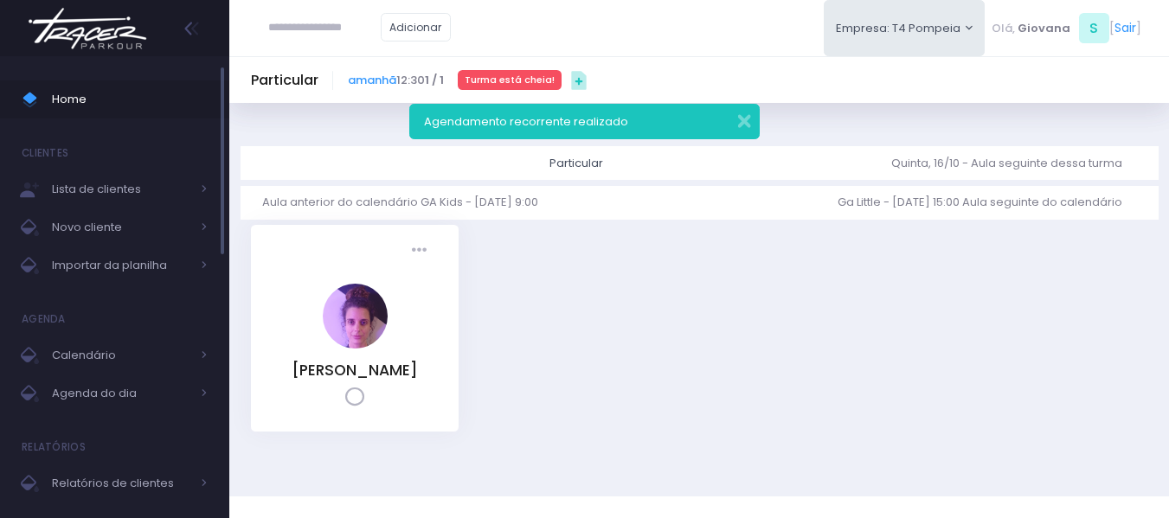
drag, startPoint x: 73, startPoint y: 88, endPoint x: 78, endPoint y: 74, distance: 14.8
click at [73, 86] on link "Home" at bounding box center [114, 99] width 229 height 38
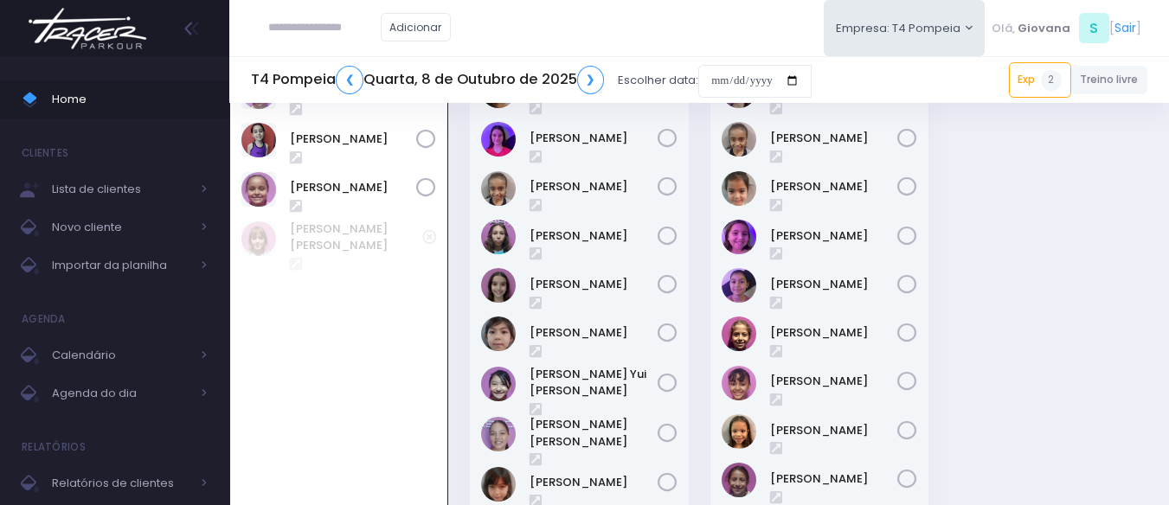
scroll to position [716, 0]
click at [454, 194] on div "17:00 GA Kids 0 9 / 12" at bounding box center [339, 331] width 241 height 659
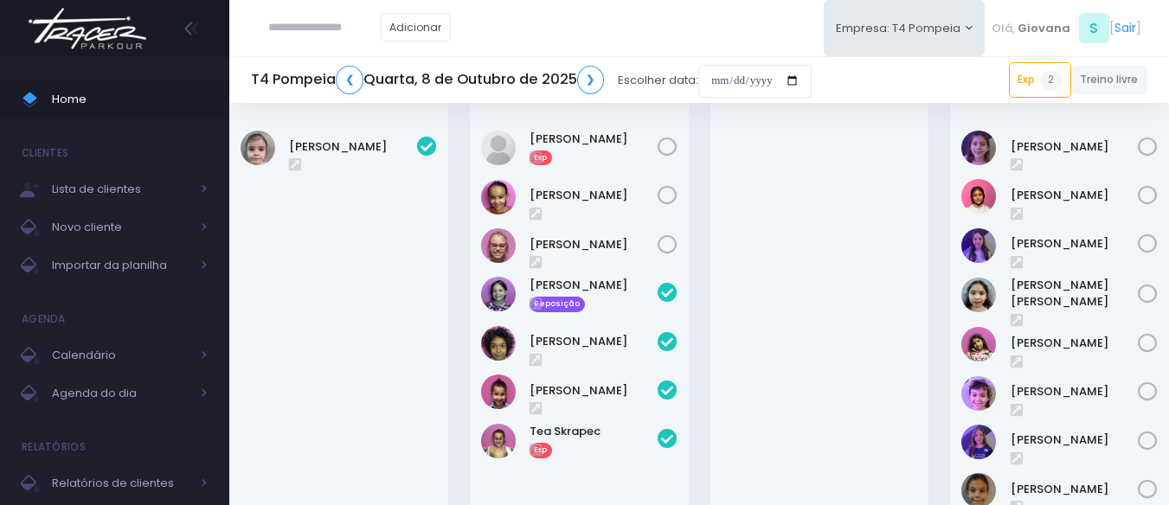
scroll to position [0, 0]
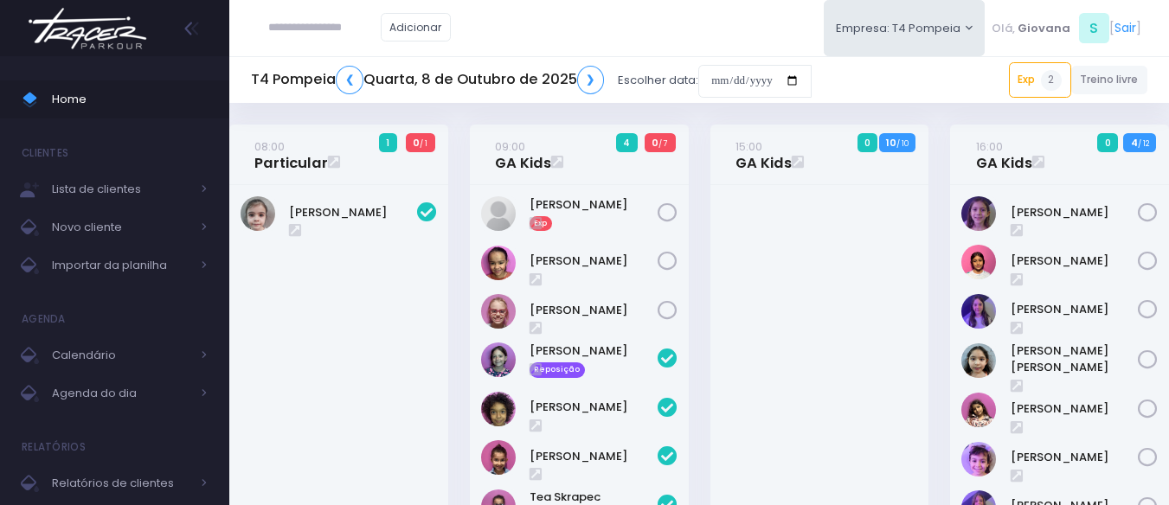
click at [454, 195] on div "08:00 Particular 1 0 / 1" at bounding box center [339, 422] width 241 height 594
click at [696, 239] on div "09:00 GA Kids 4 0 / 7 Exp" at bounding box center [579, 422] width 241 height 594
click at [453, 128] on div "08:00 Particular 1 0 / 1" at bounding box center [339, 422] width 241 height 594
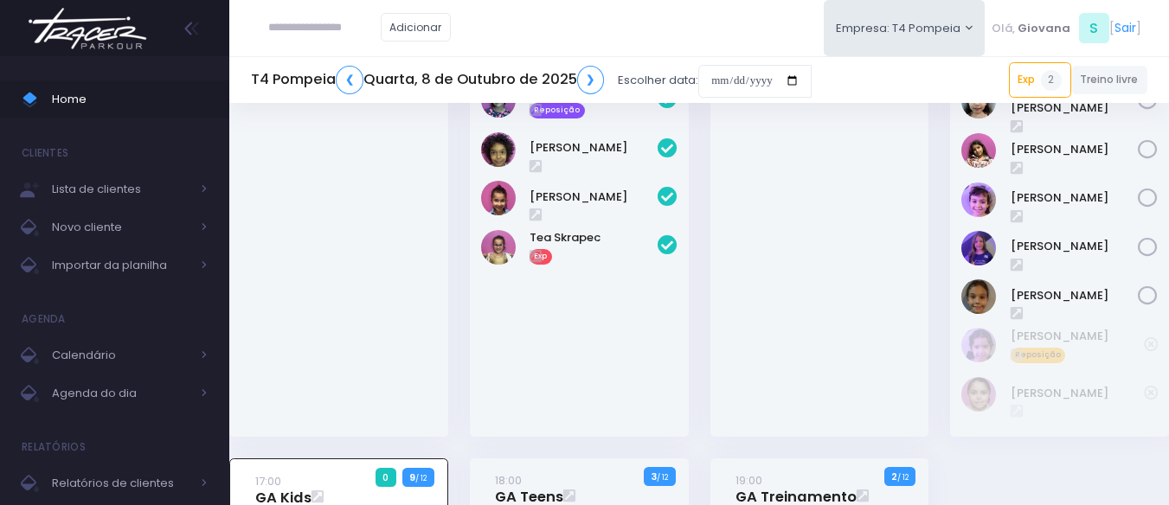
scroll to position [519, 0]
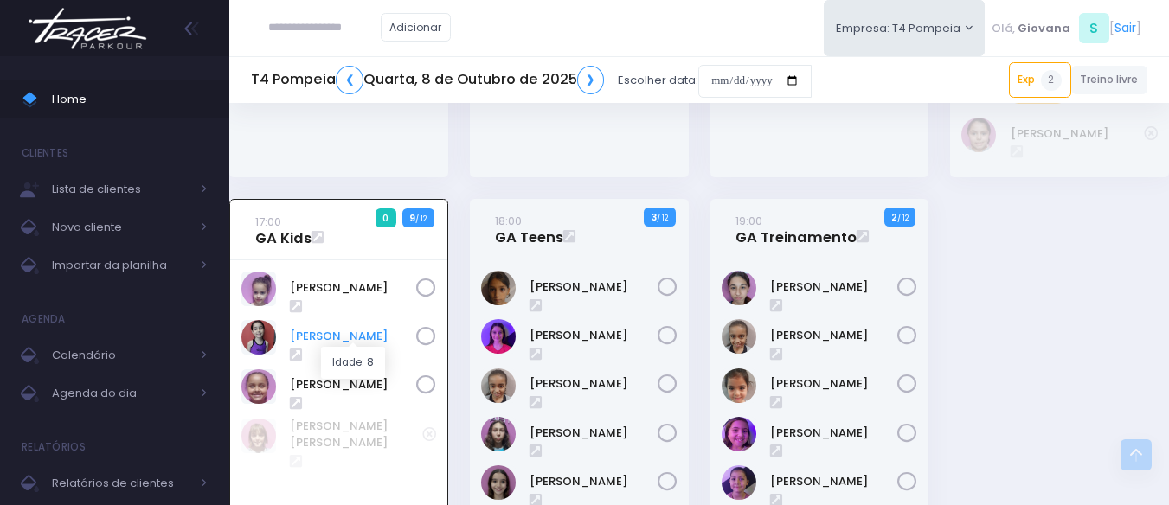
click at [352, 337] on link "[PERSON_NAME]" at bounding box center [353, 336] width 126 height 17
click at [138, 103] on span "Home" at bounding box center [130, 99] width 156 height 22
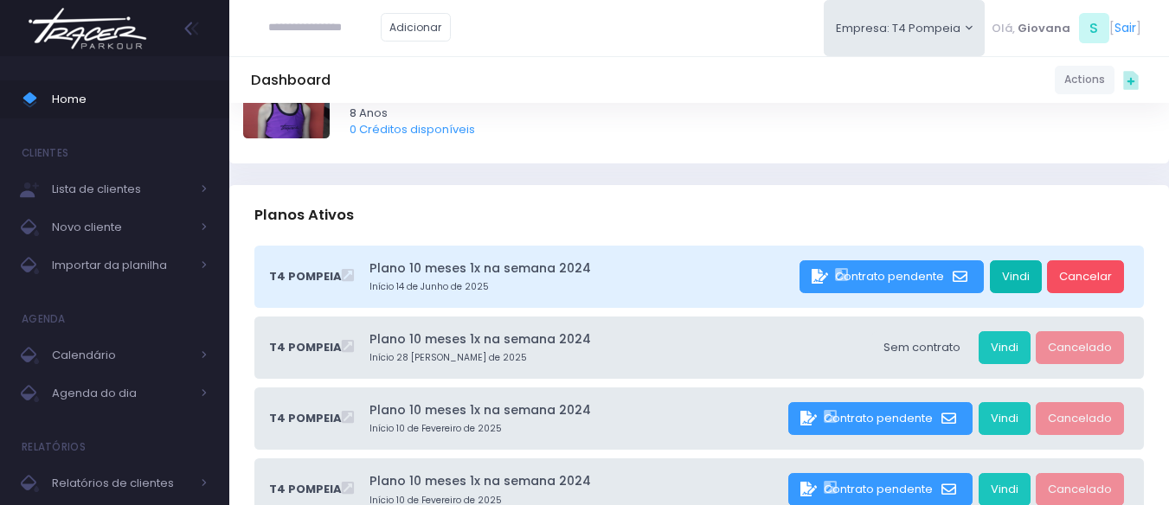
scroll to position [87, 0]
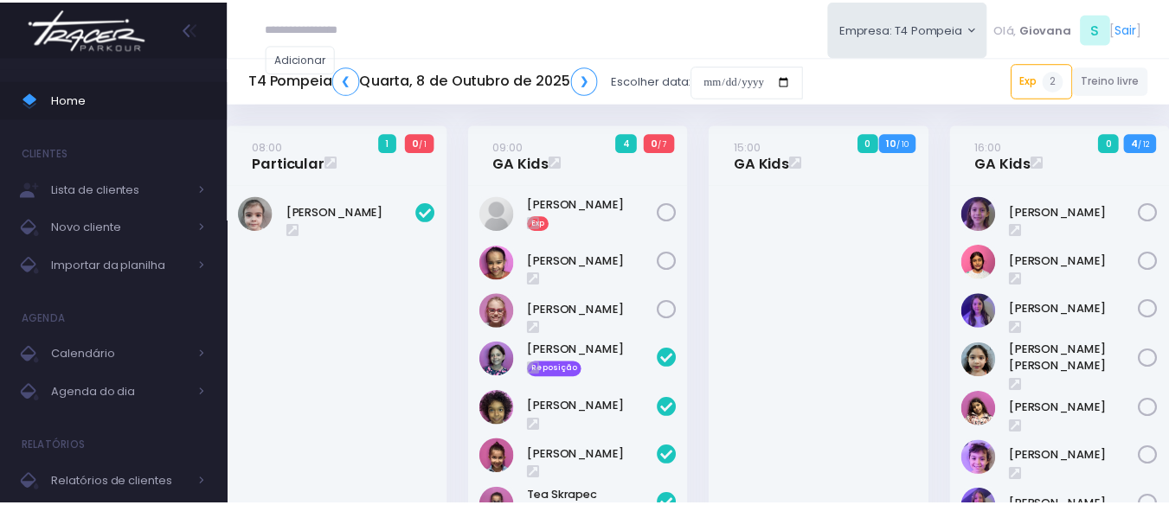
scroll to position [716, 0]
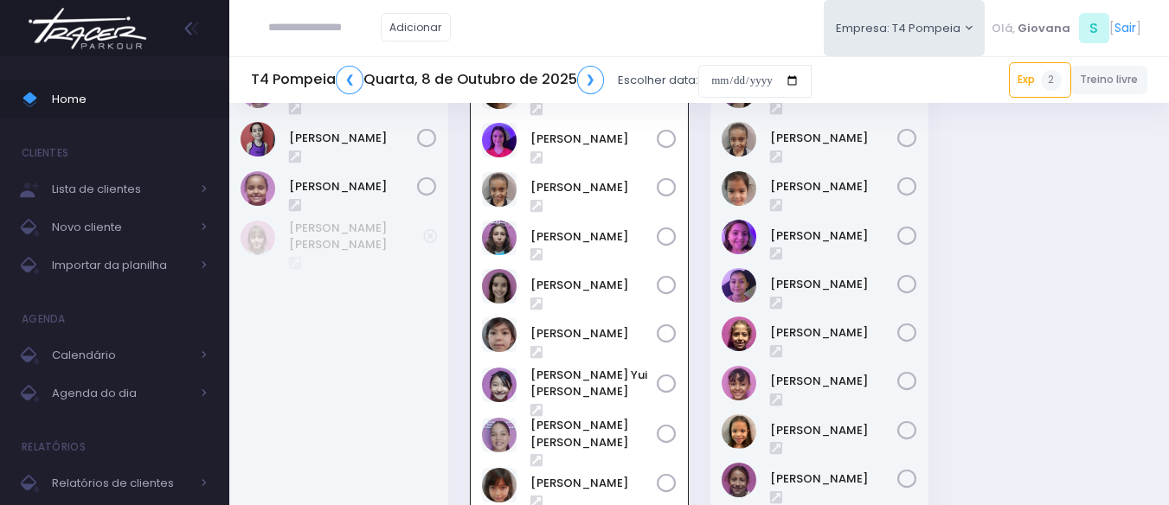
click at [465, 212] on div "18:00 GA Teens 0 3 / 12" at bounding box center [579, 331] width 241 height 659
